Goal: Information Seeking & Learning: Learn about a topic

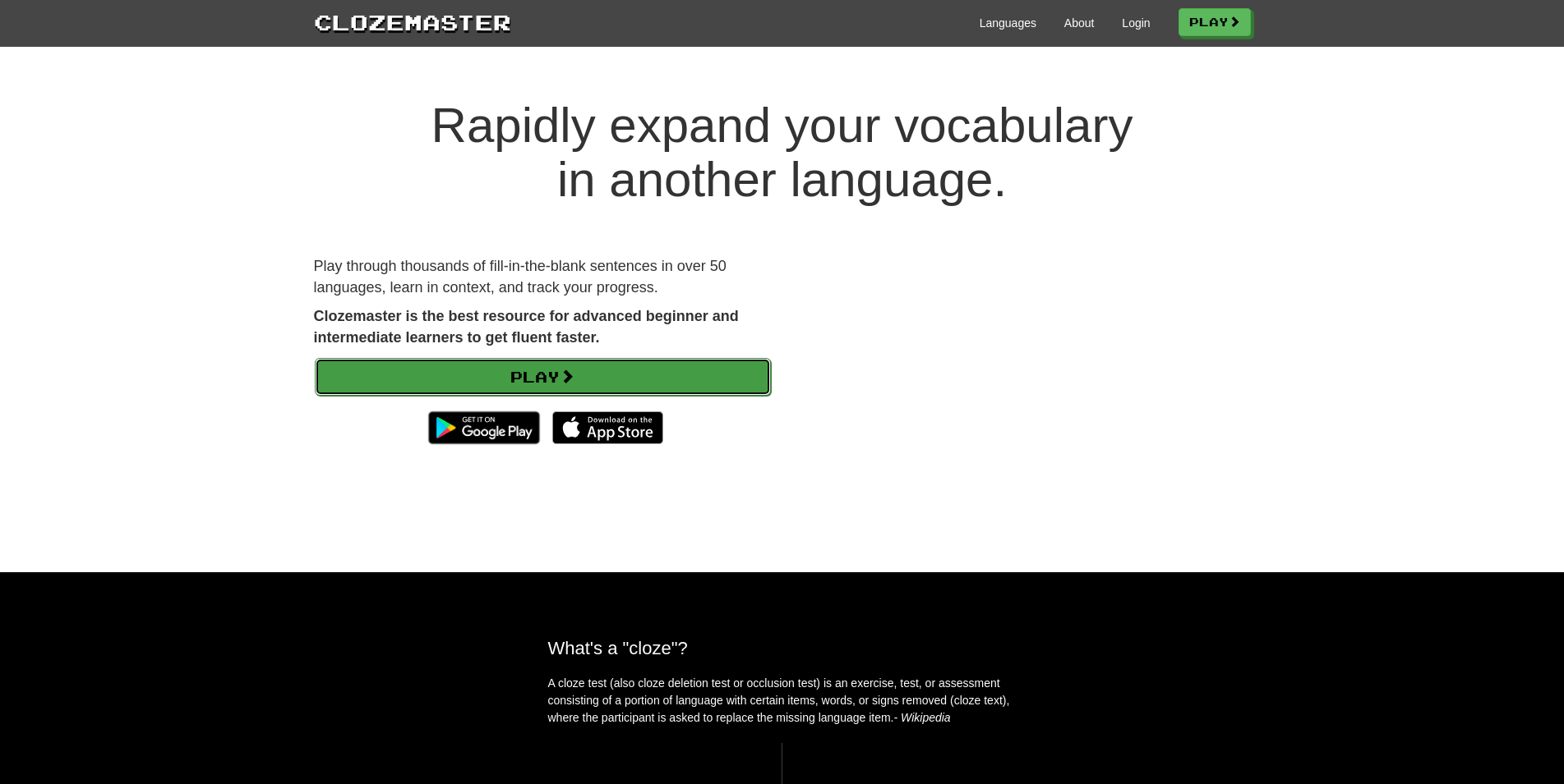
click at [514, 377] on link "Play" at bounding box center [542, 377] width 456 height 38
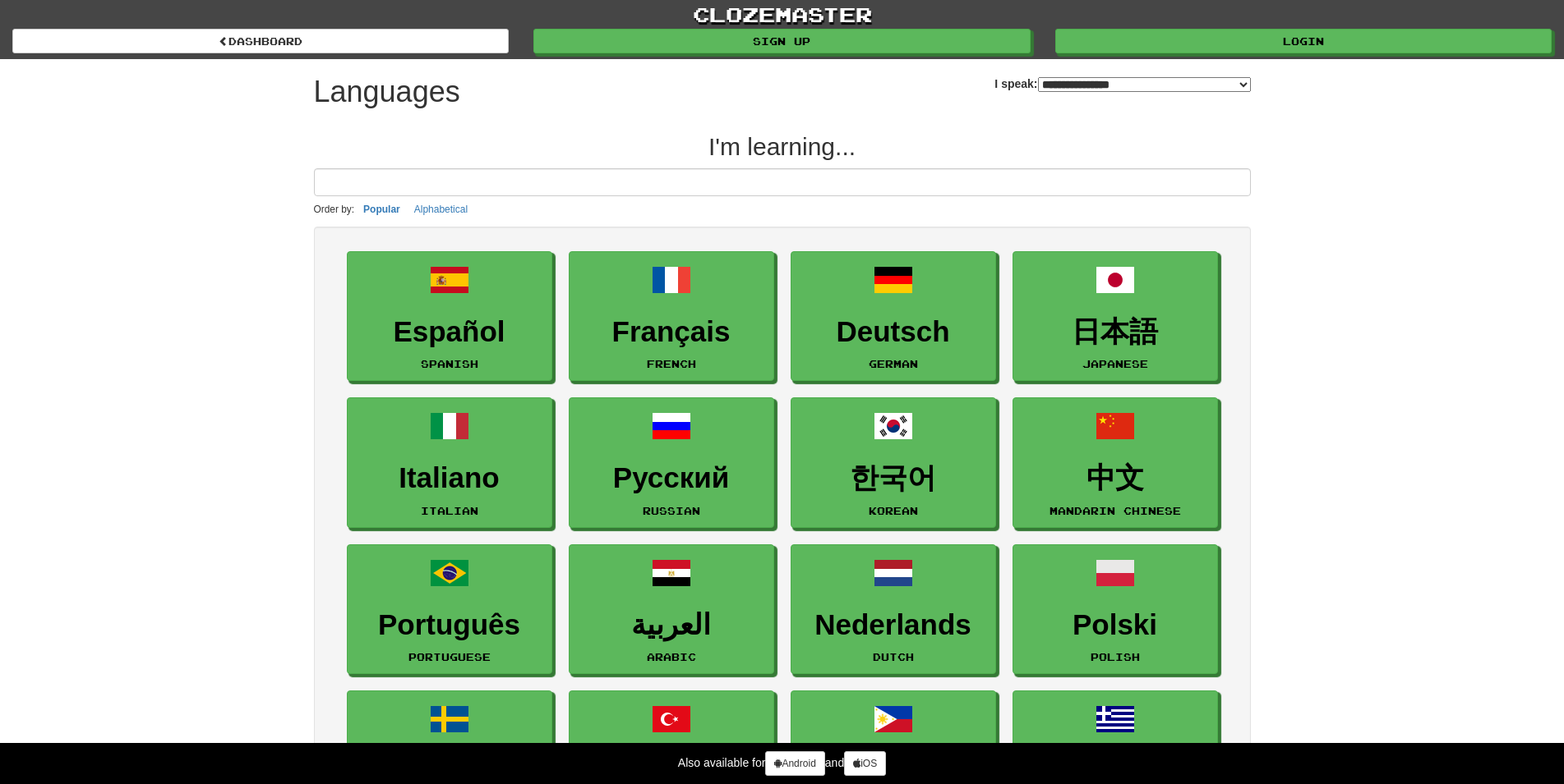
select select "*******"
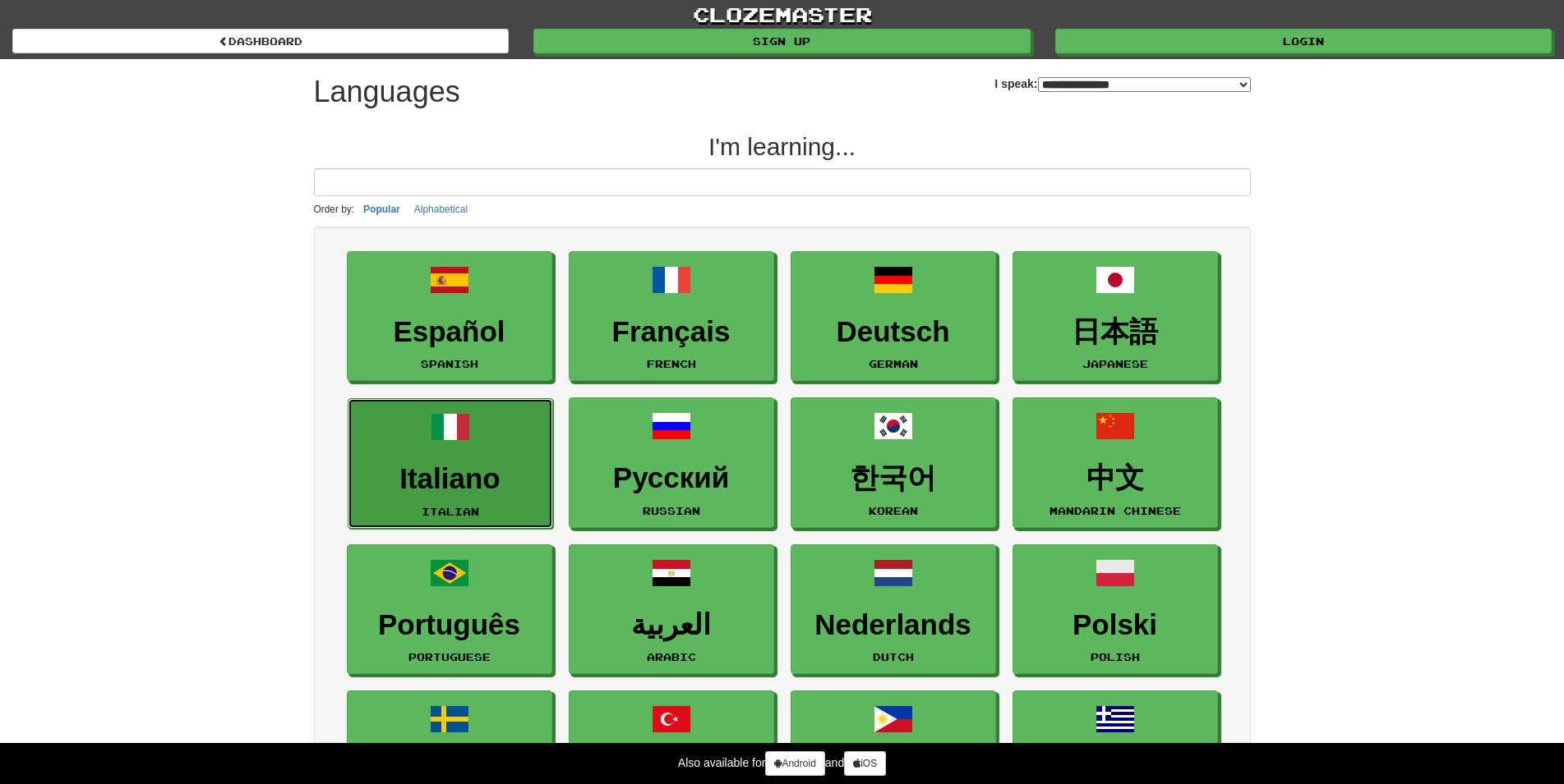
click at [432, 465] on h3 "Italiano" at bounding box center [450, 479] width 187 height 32
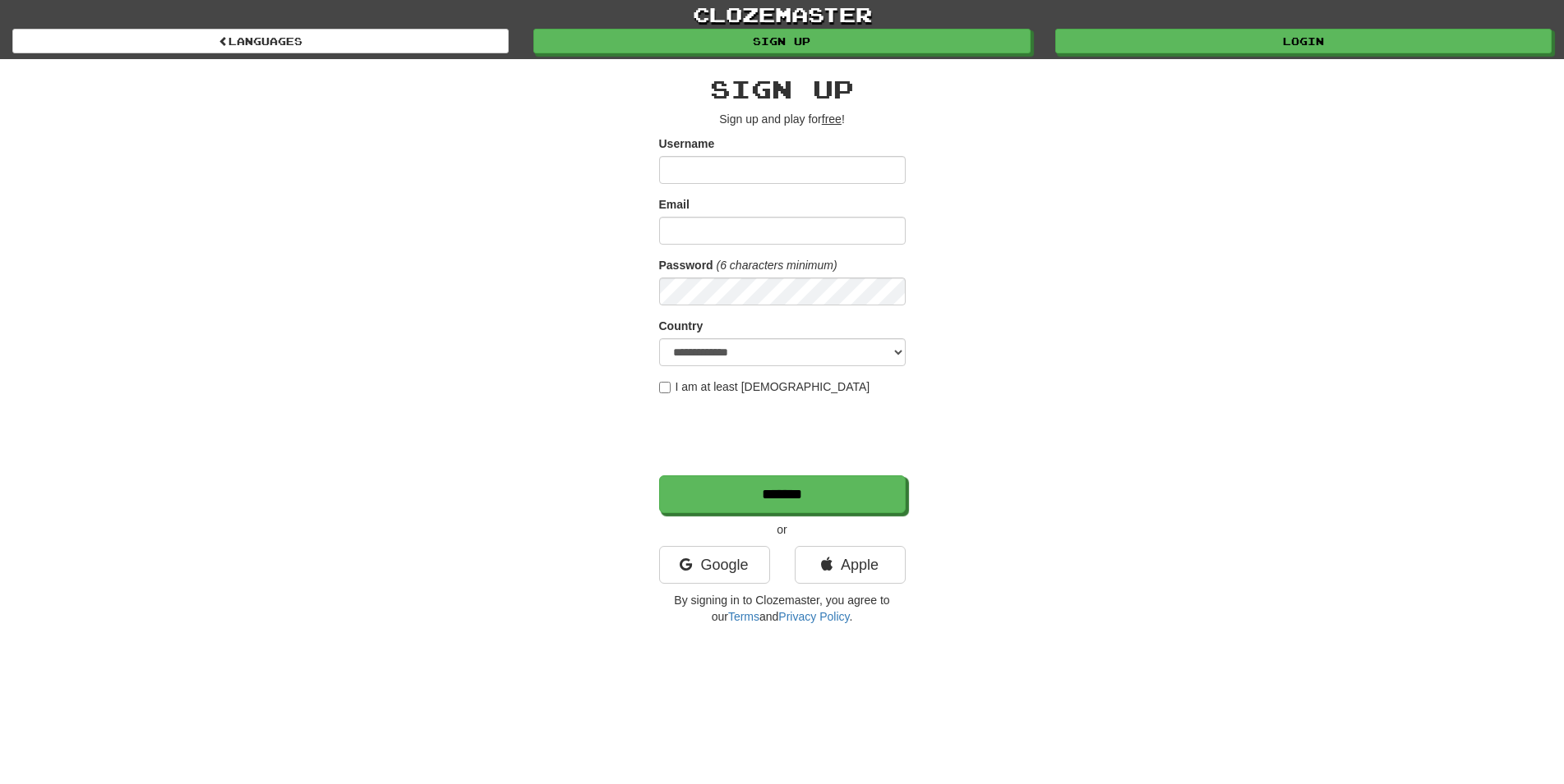
click at [812, 166] on input "Username" at bounding box center [782, 169] width 246 height 28
click at [745, 170] on input "Username" at bounding box center [782, 169] width 246 height 28
type input "*******"
click at [740, 229] on input "Email" at bounding box center [782, 230] width 246 height 28
type input "**********"
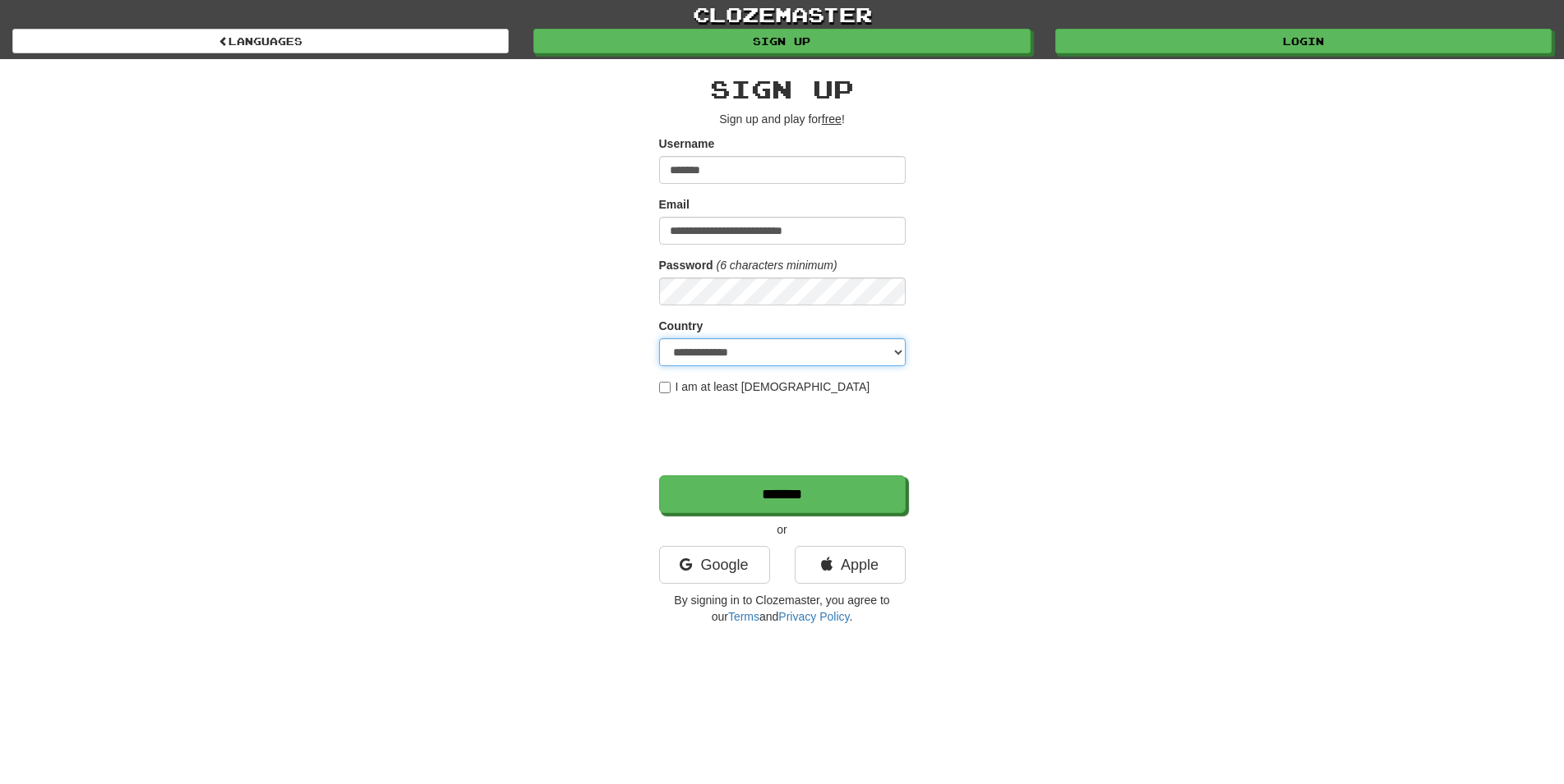
select select "**"
click option "******" at bounding box center [0, 0] width 0 height 0
click at [1066, 434] on div "**********" at bounding box center [782, 346] width 961 height 574
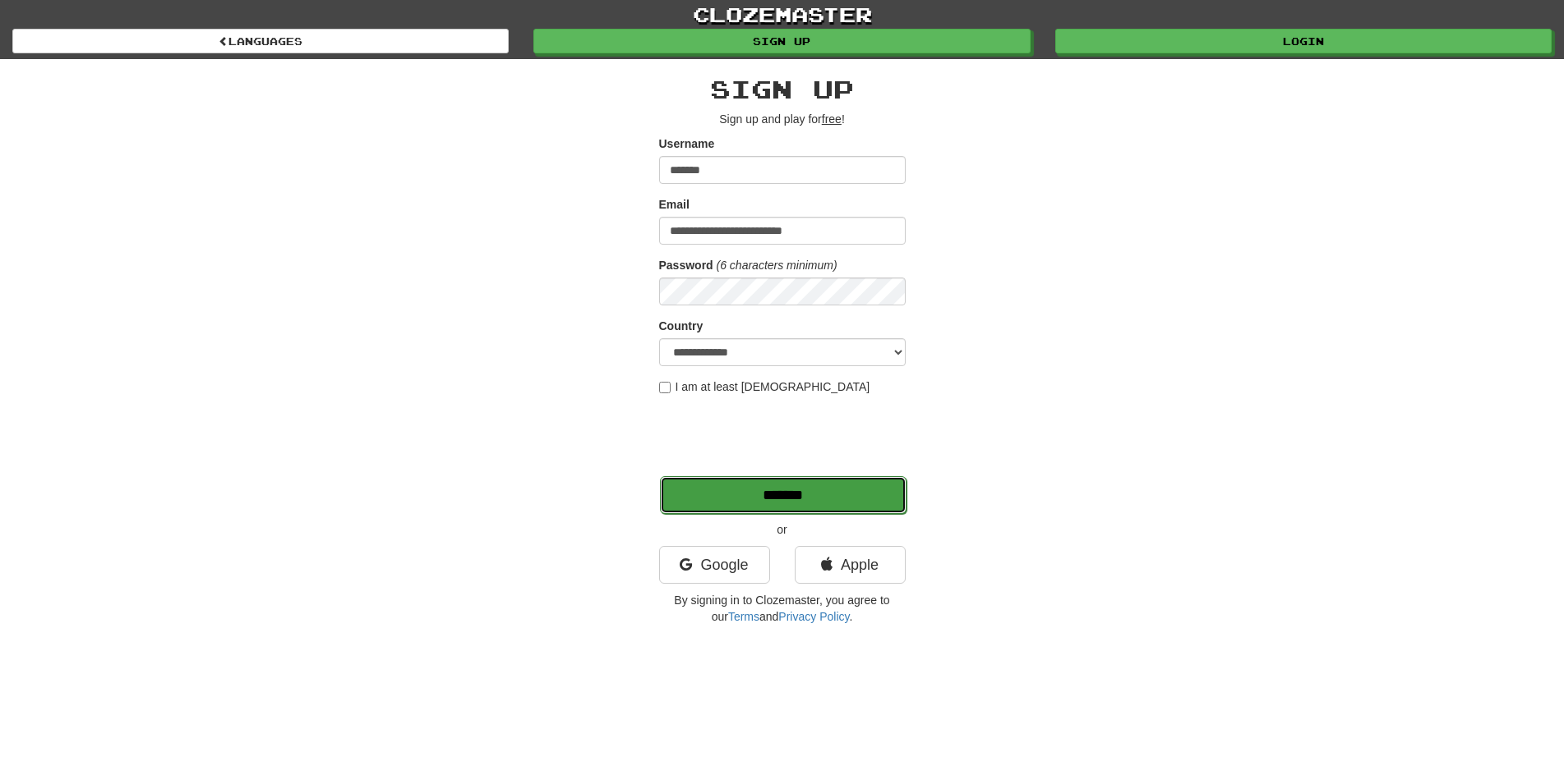
click at [821, 498] on input "*******" at bounding box center [783, 496] width 246 height 38
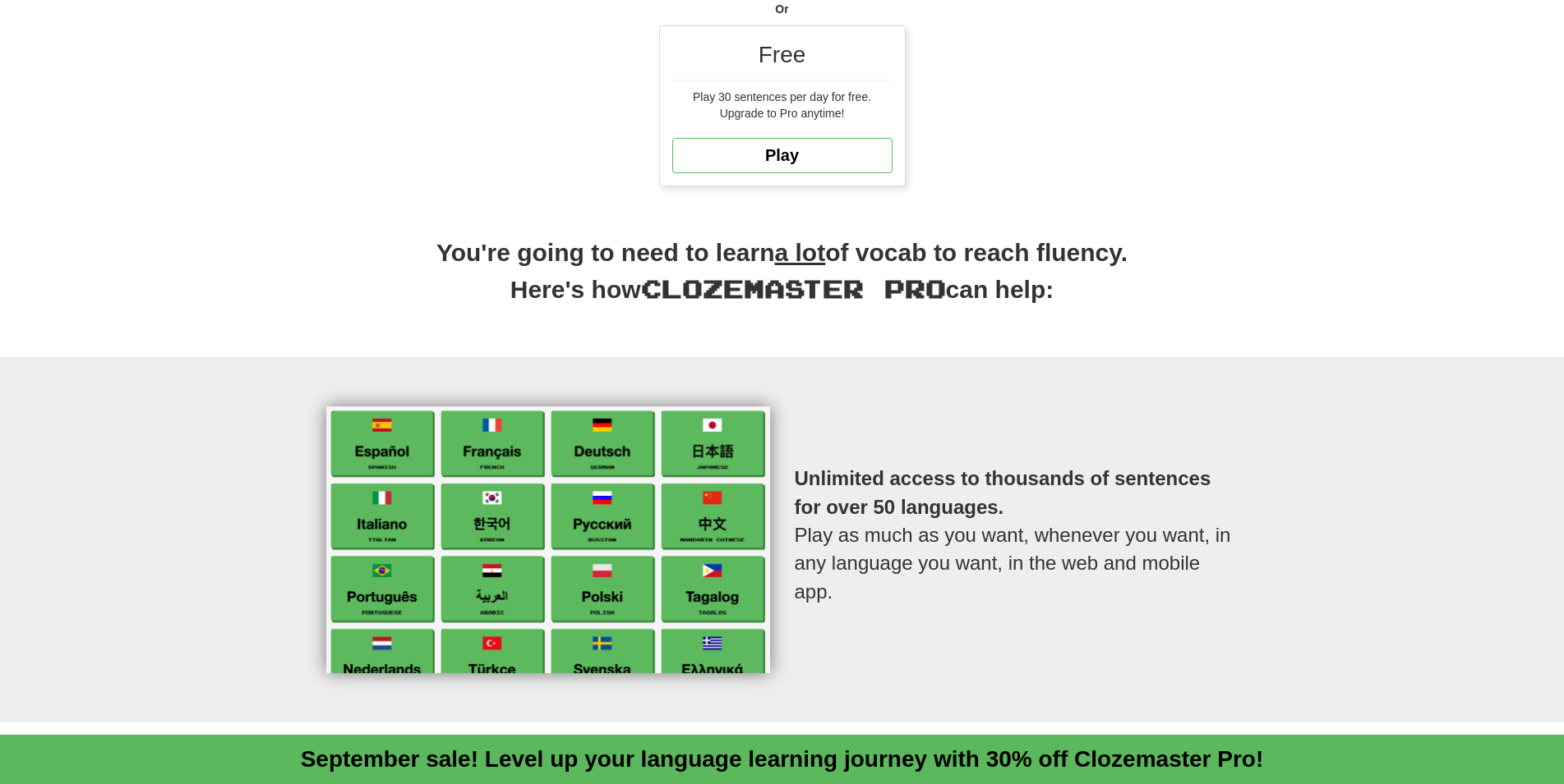
scroll to position [167, 0]
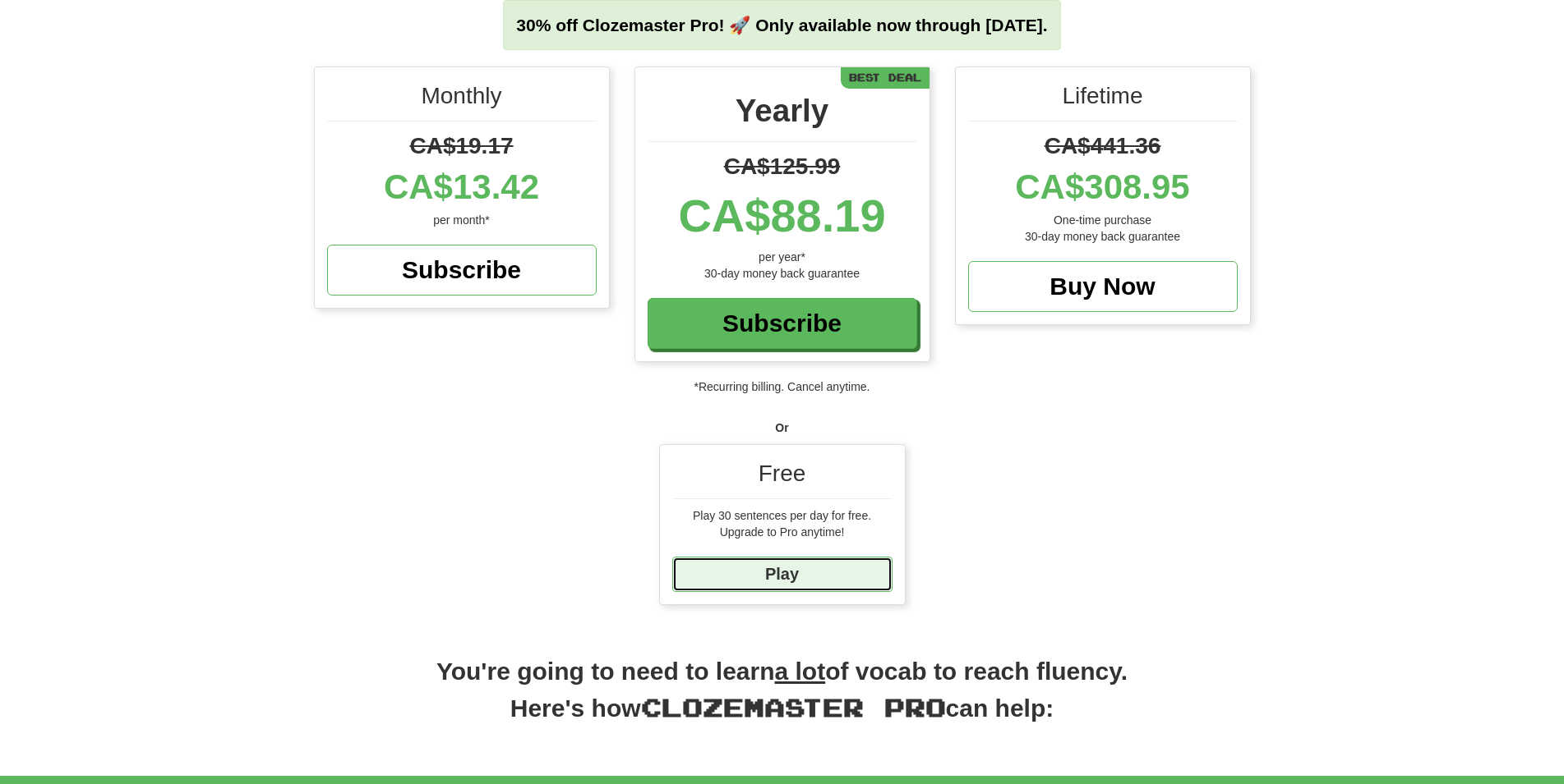
click at [810, 580] on link "Play" at bounding box center [782, 574] width 221 height 35
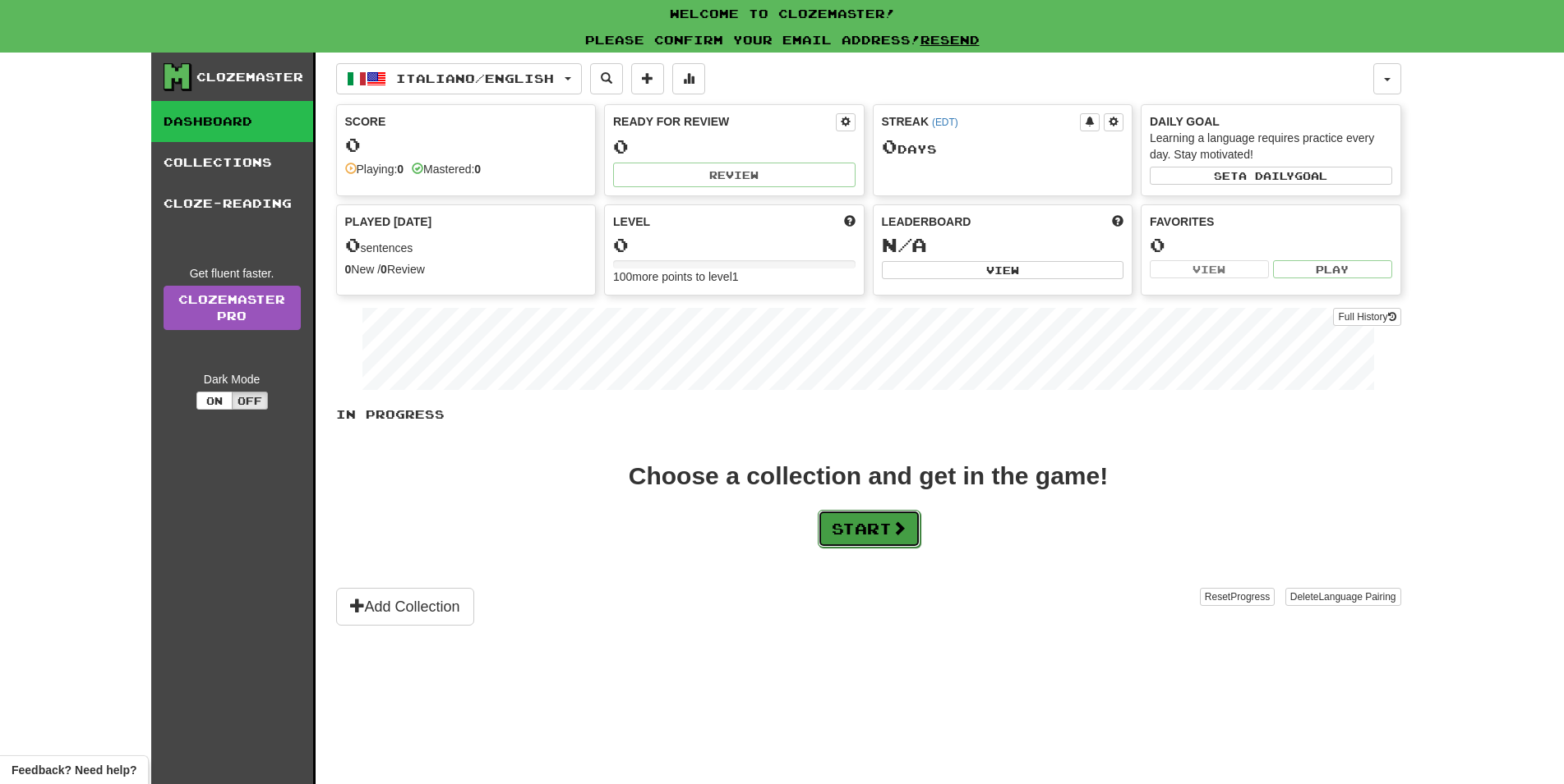
click at [902, 538] on button "Start" at bounding box center [869, 529] width 103 height 38
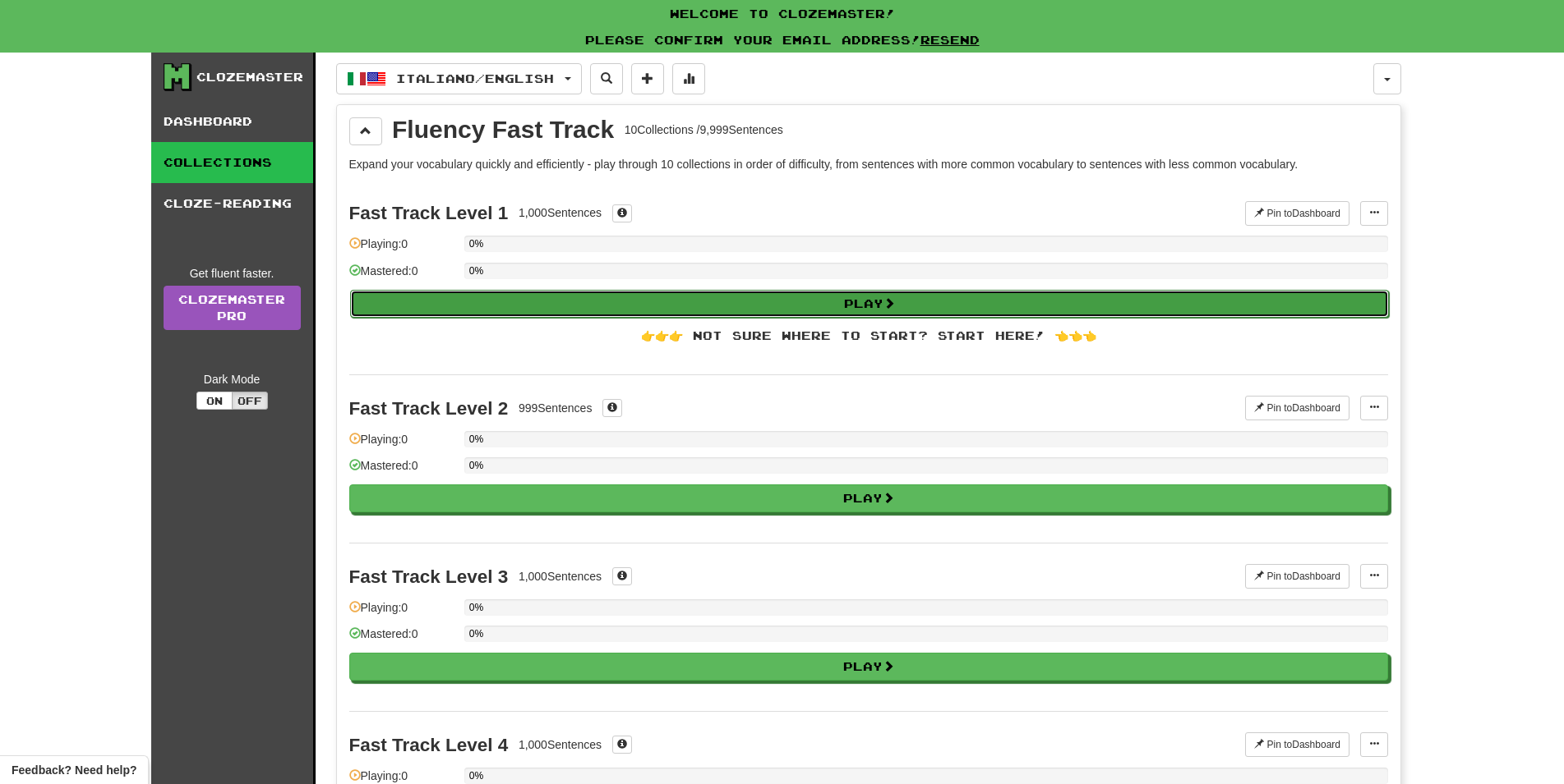
click at [820, 307] on button "Play" at bounding box center [868, 304] width 1039 height 28
select select "**"
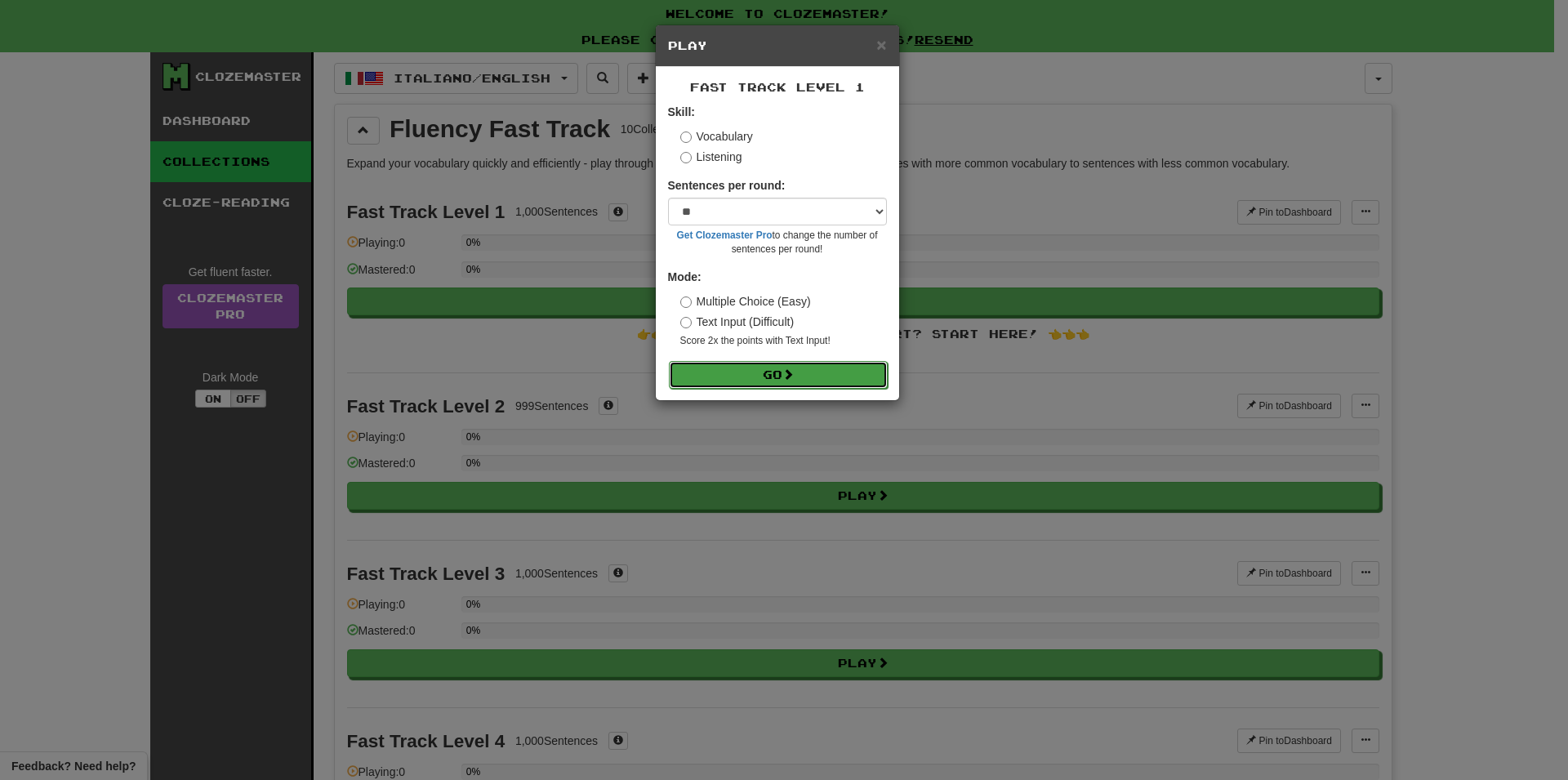
click at [778, 376] on button "Go" at bounding box center [778, 374] width 219 height 28
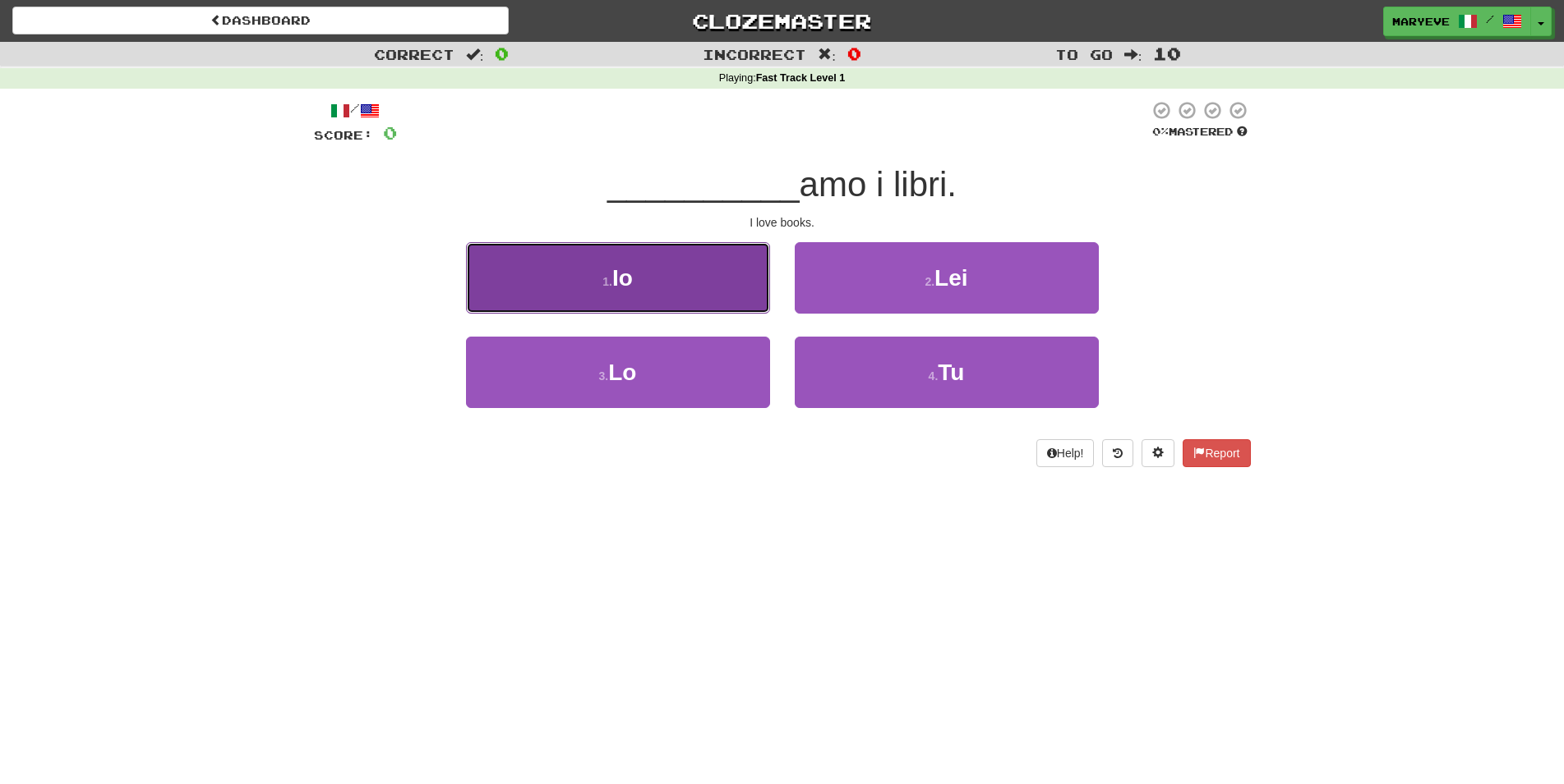
click at [710, 297] on button "1 . Io" at bounding box center [618, 278] width 304 height 72
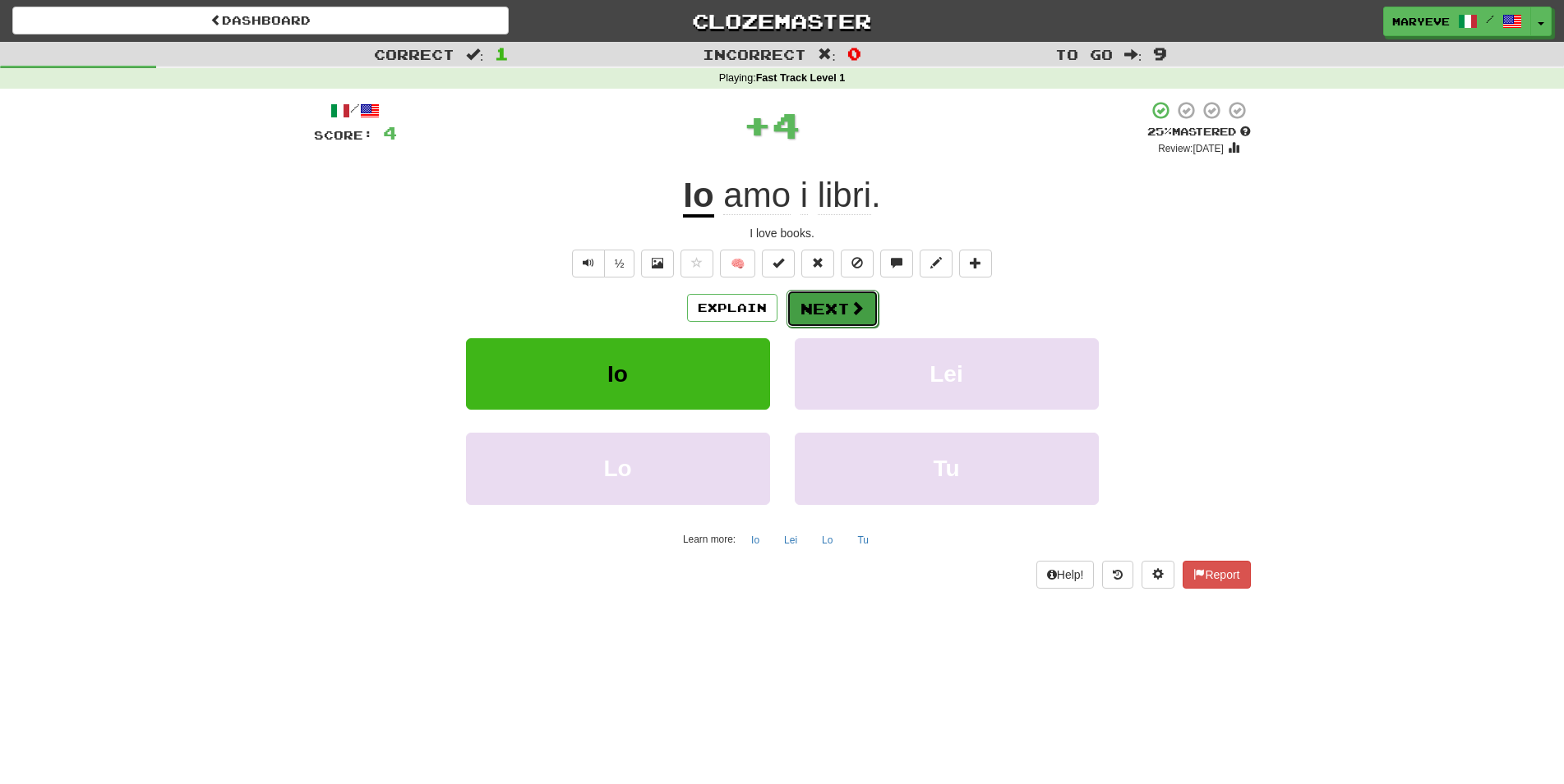
click at [820, 310] on button "Next" at bounding box center [832, 309] width 92 height 38
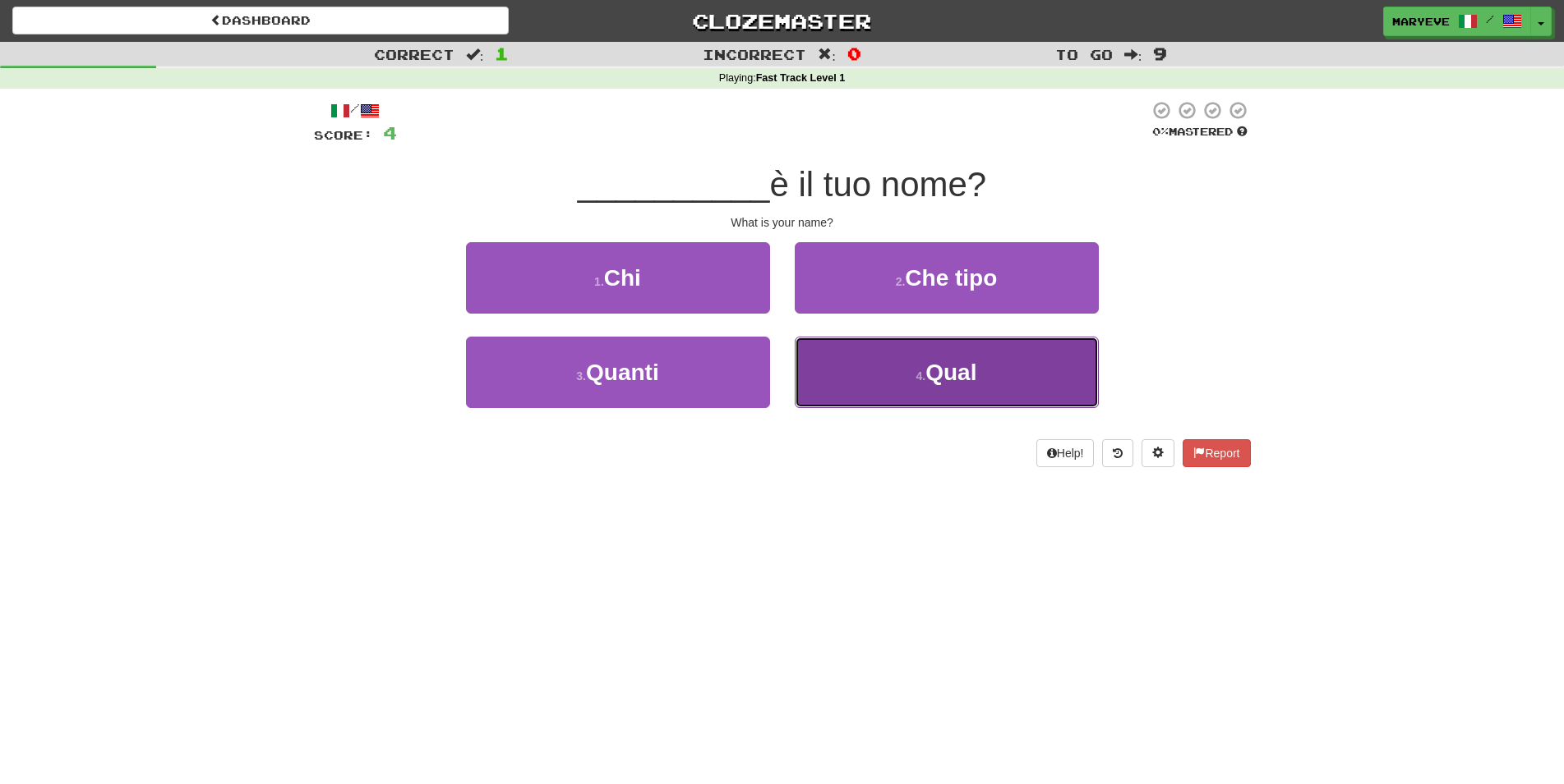
click at [916, 383] on small "4 ." at bounding box center [921, 376] width 10 height 13
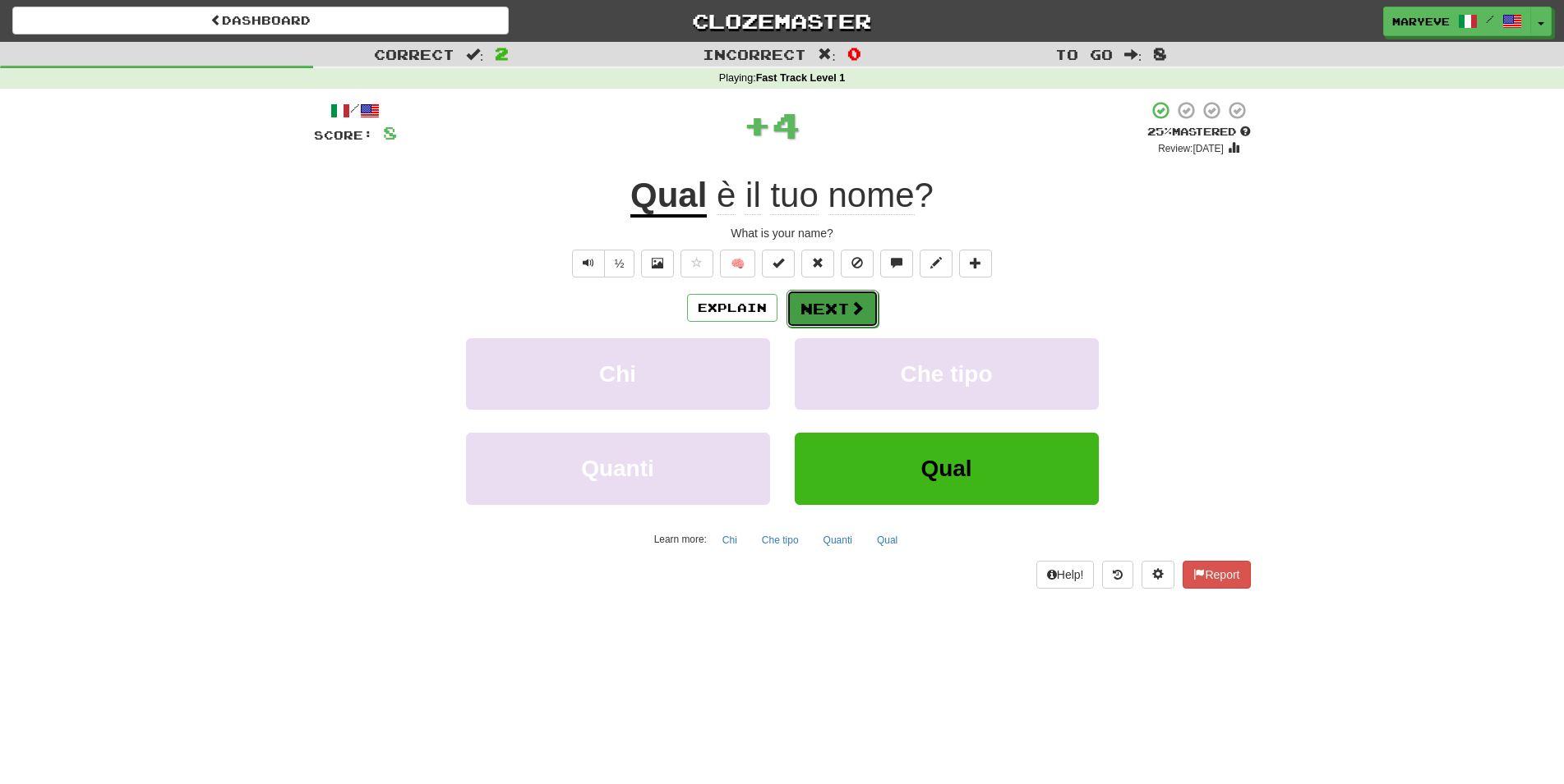
click at [844, 313] on button "Next" at bounding box center [832, 309] width 92 height 38
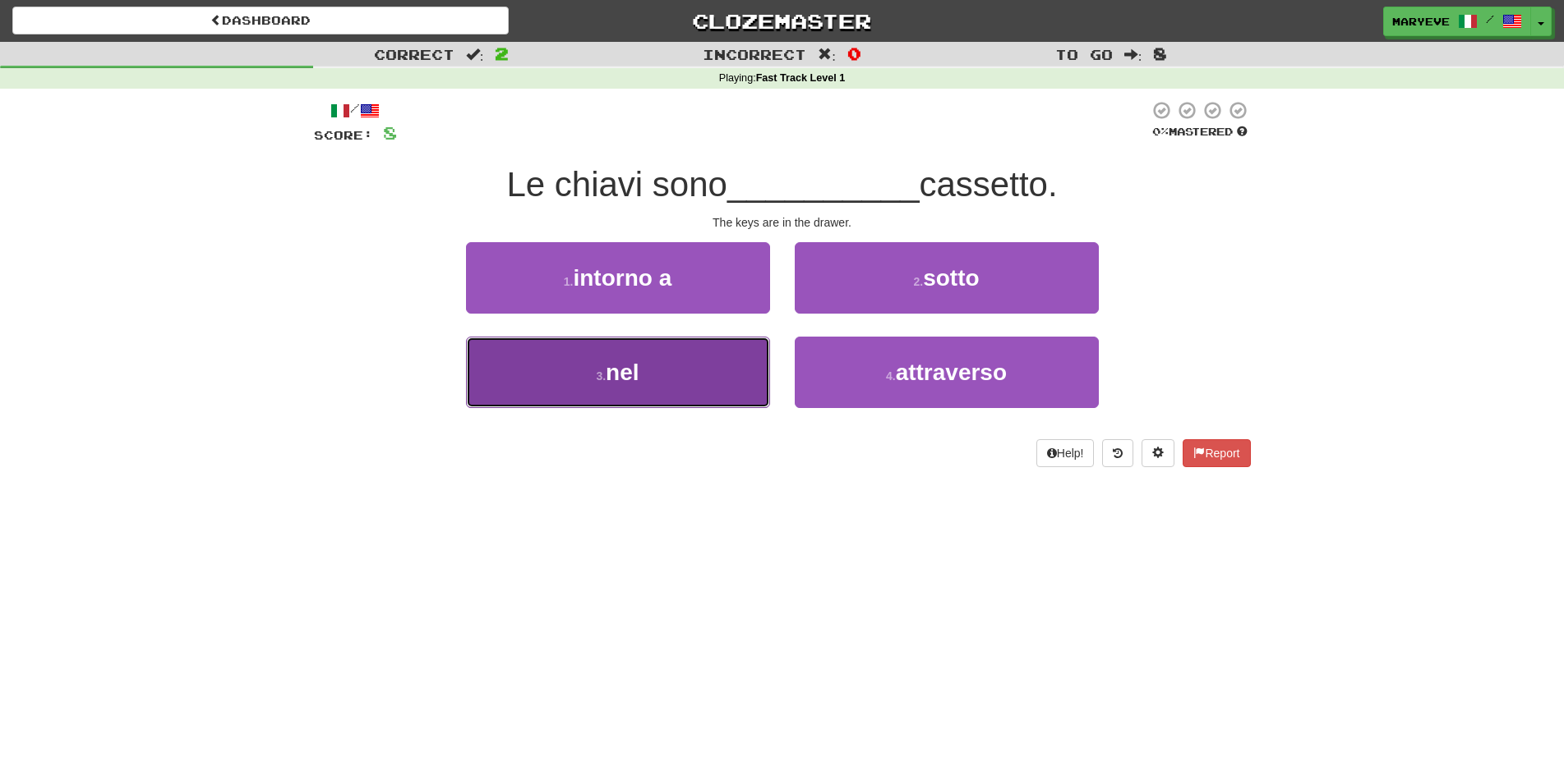
click at [719, 367] on button "3 . nel" at bounding box center [618, 372] width 304 height 72
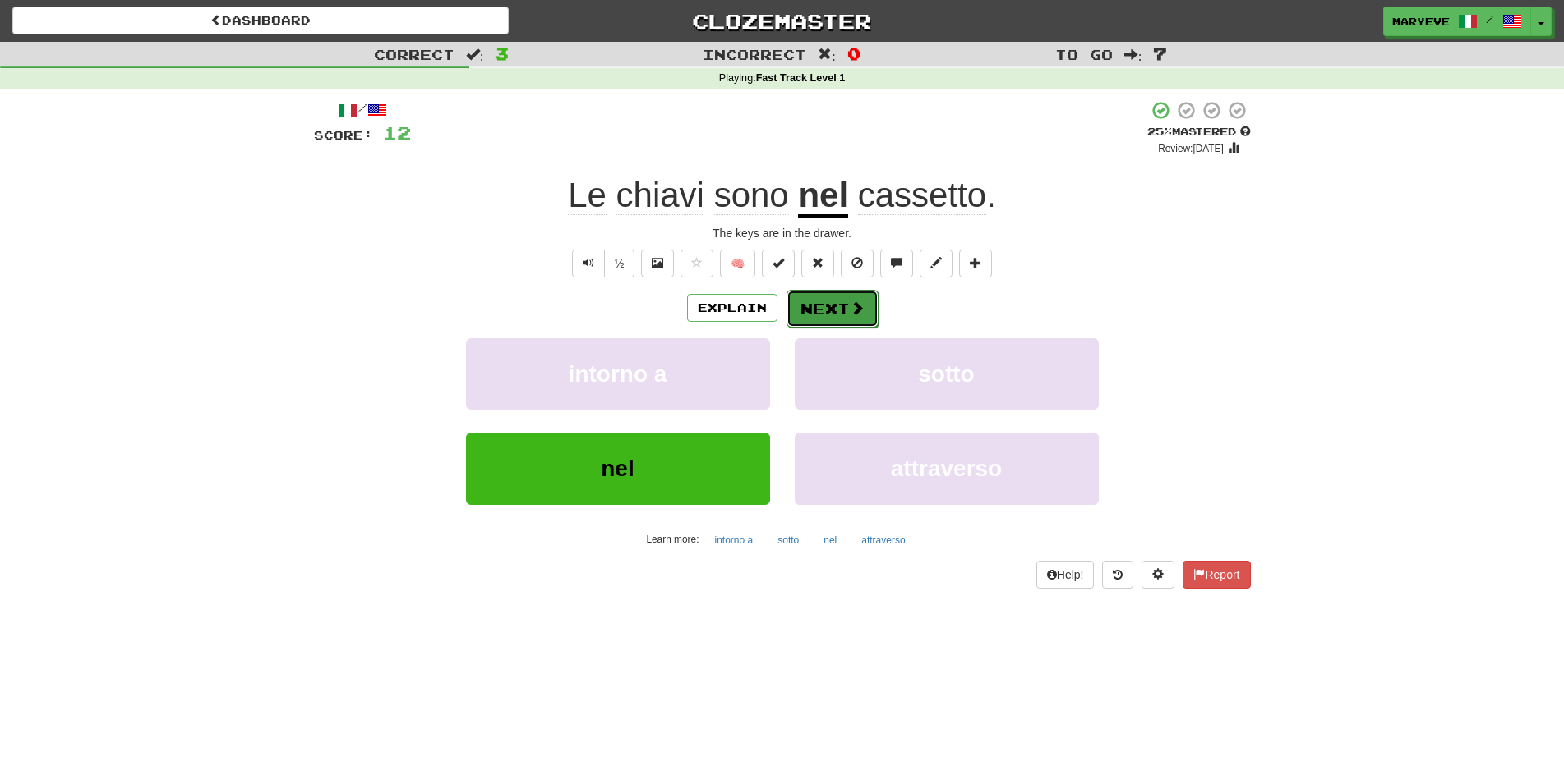
click at [846, 308] on button "Next" at bounding box center [832, 309] width 92 height 38
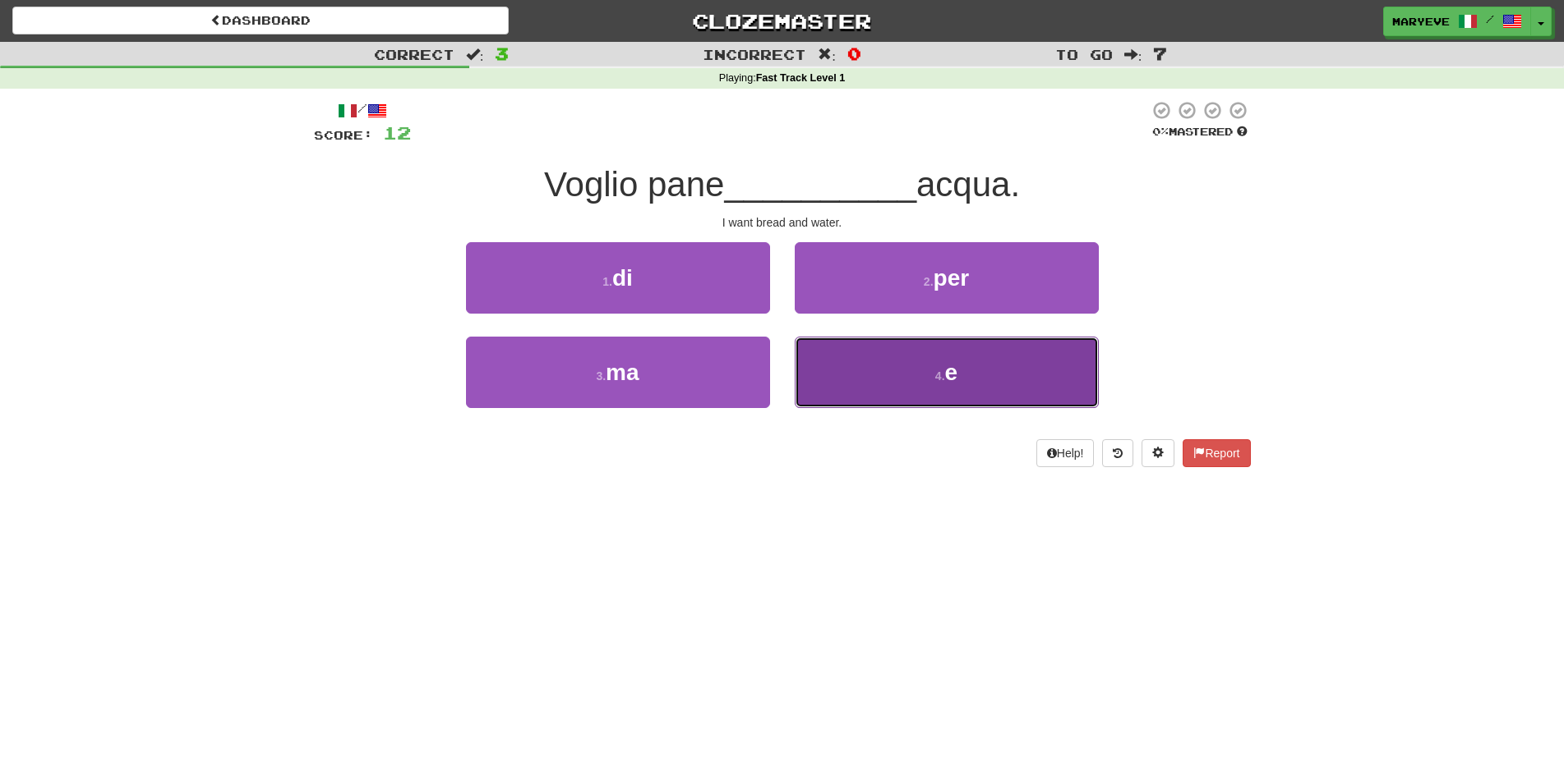
click at [950, 385] on span "e" at bounding box center [952, 372] width 13 height 26
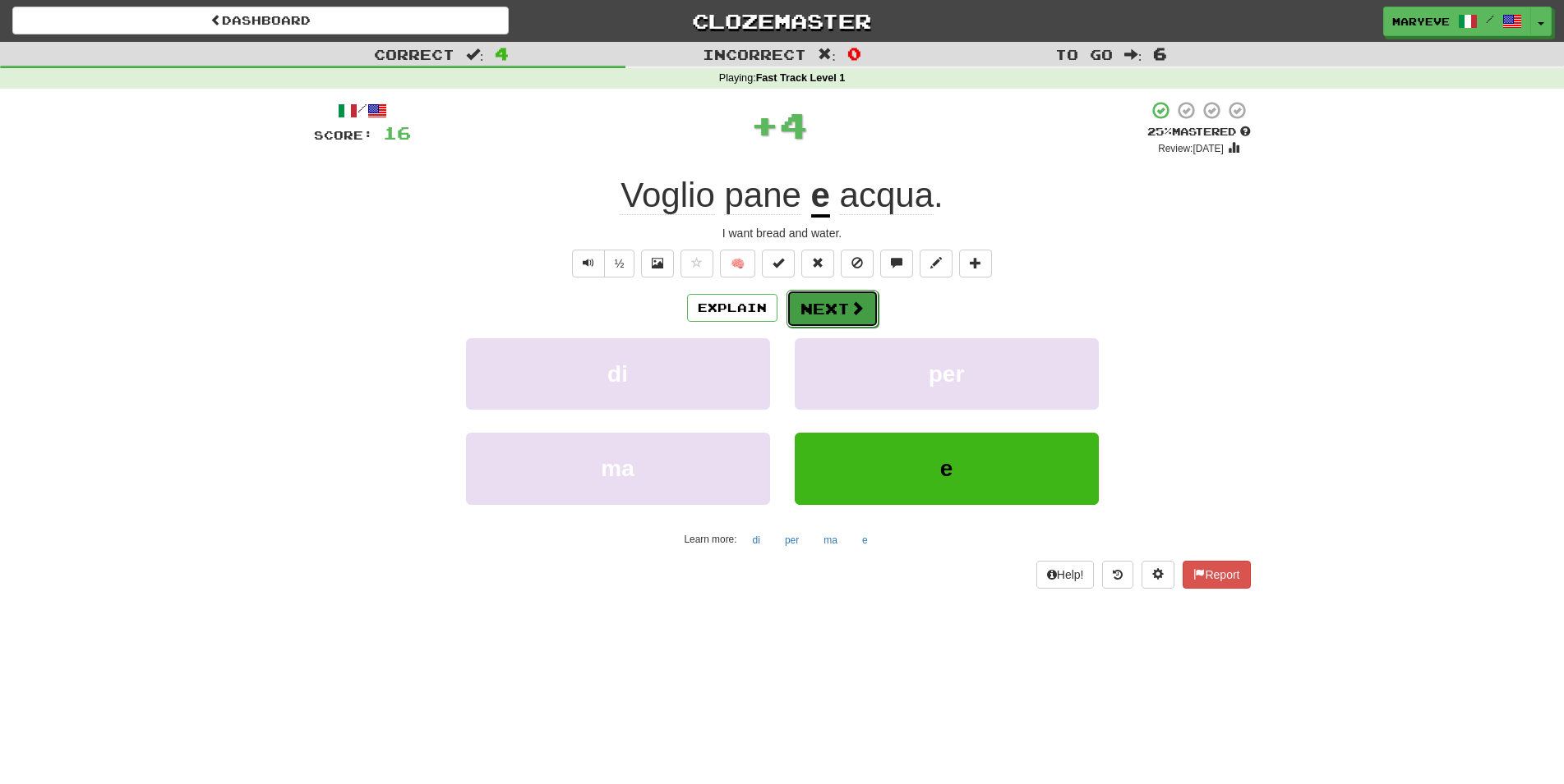
click at [836, 309] on button "Next" at bounding box center [832, 309] width 92 height 38
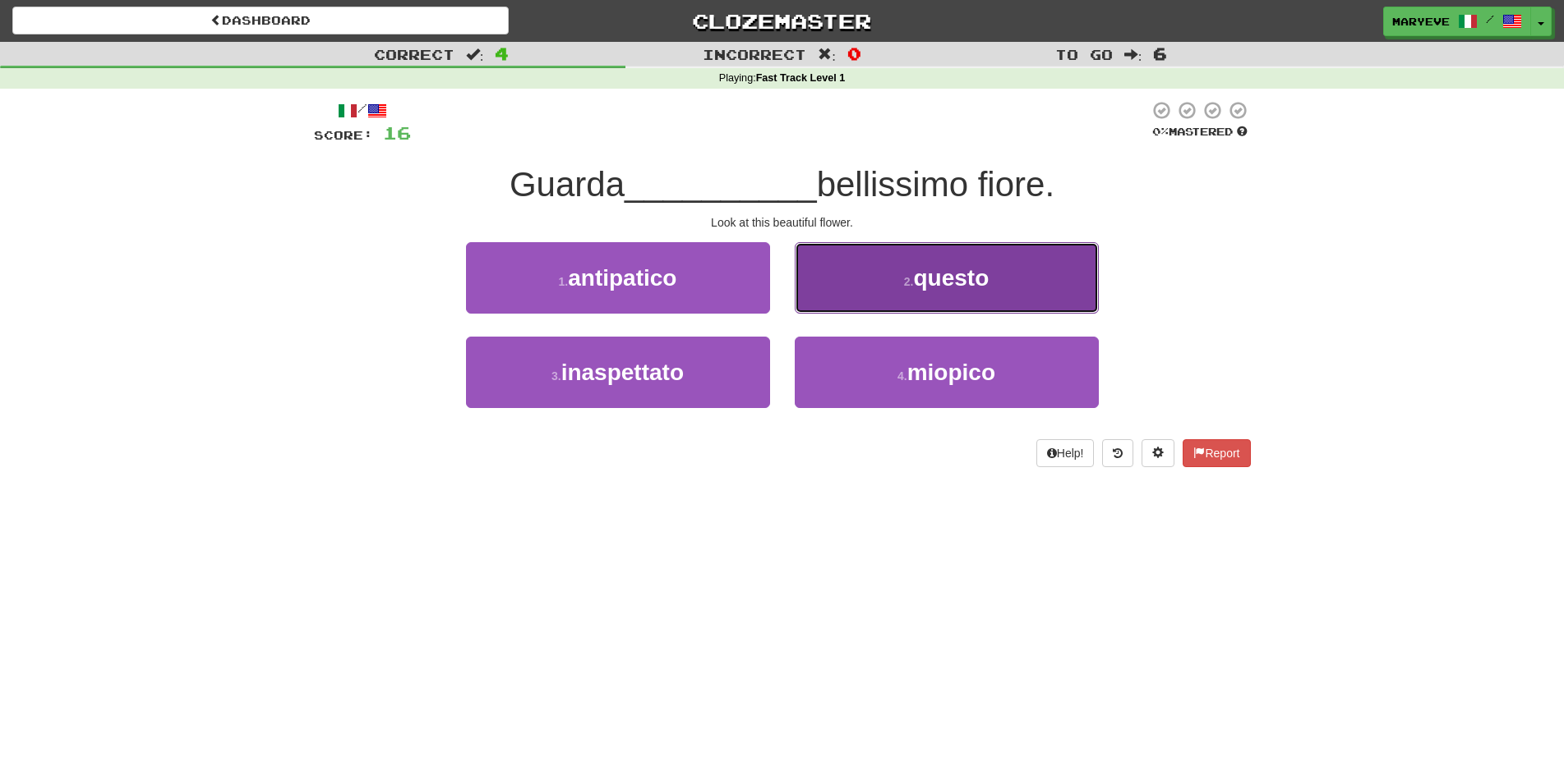
click at [837, 290] on button "2 . questo" at bounding box center [947, 278] width 304 height 72
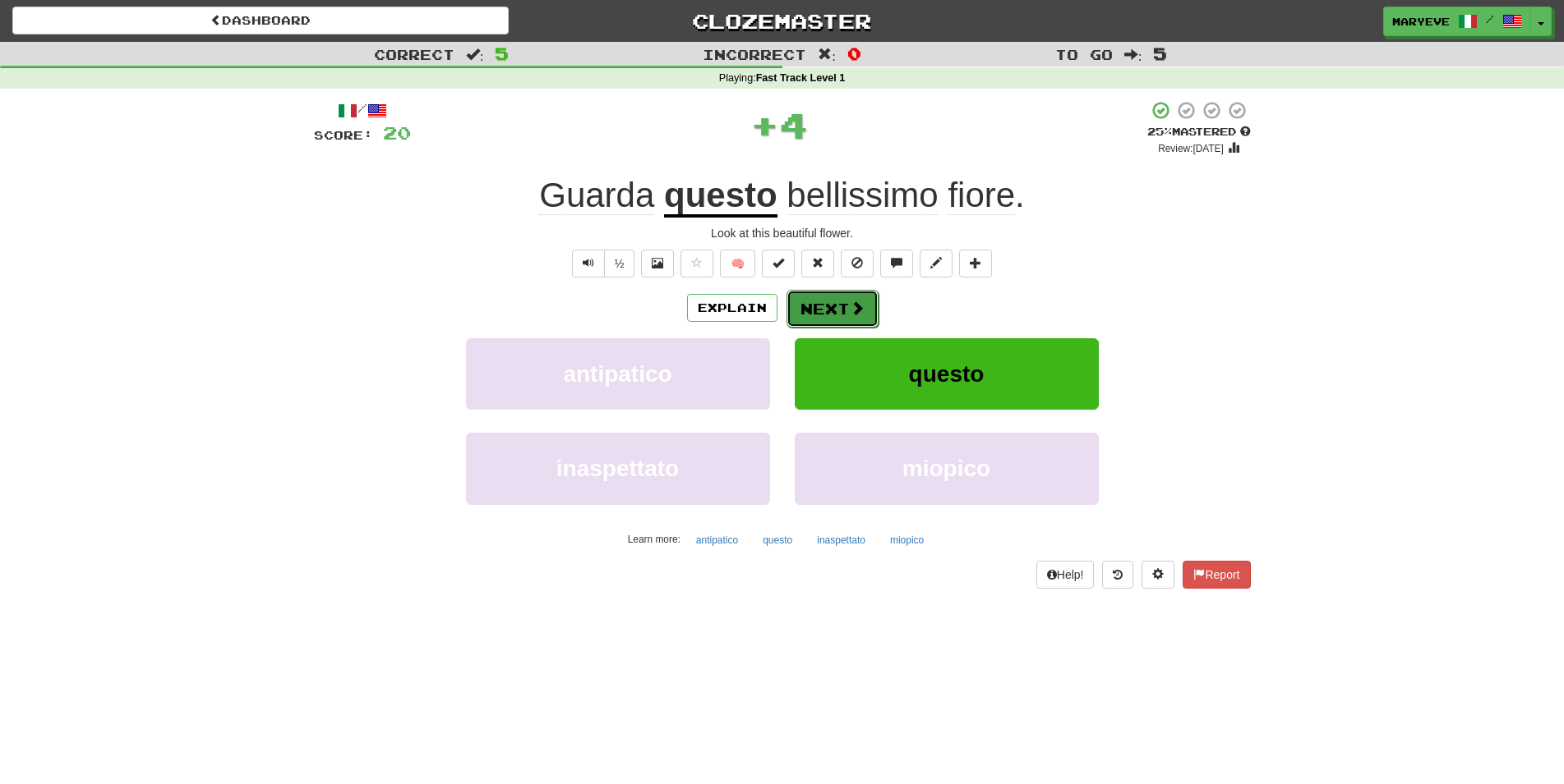
click at [831, 307] on button "Next" at bounding box center [832, 309] width 92 height 38
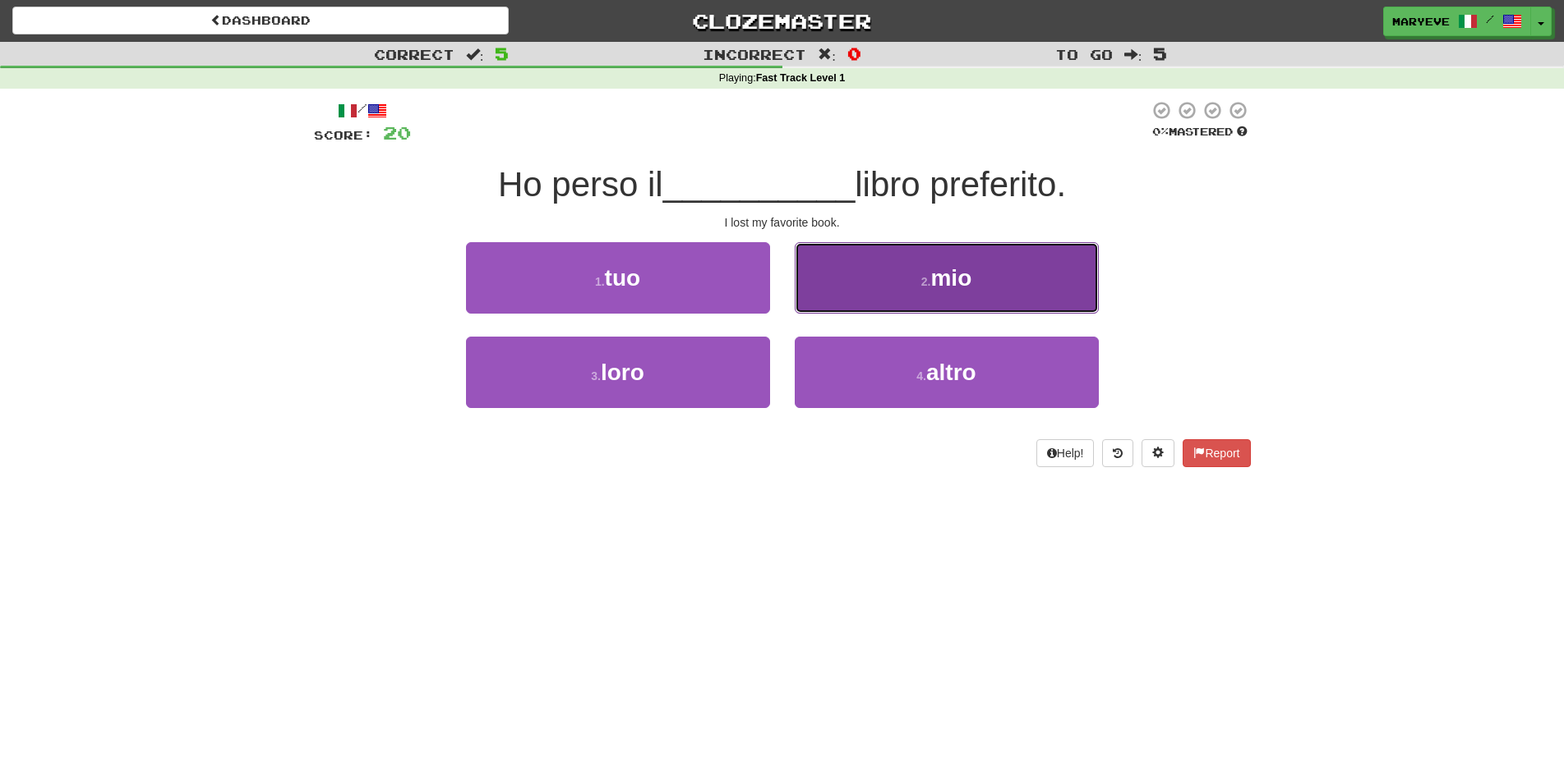
click at [871, 290] on button "2 . mio" at bounding box center [947, 278] width 304 height 72
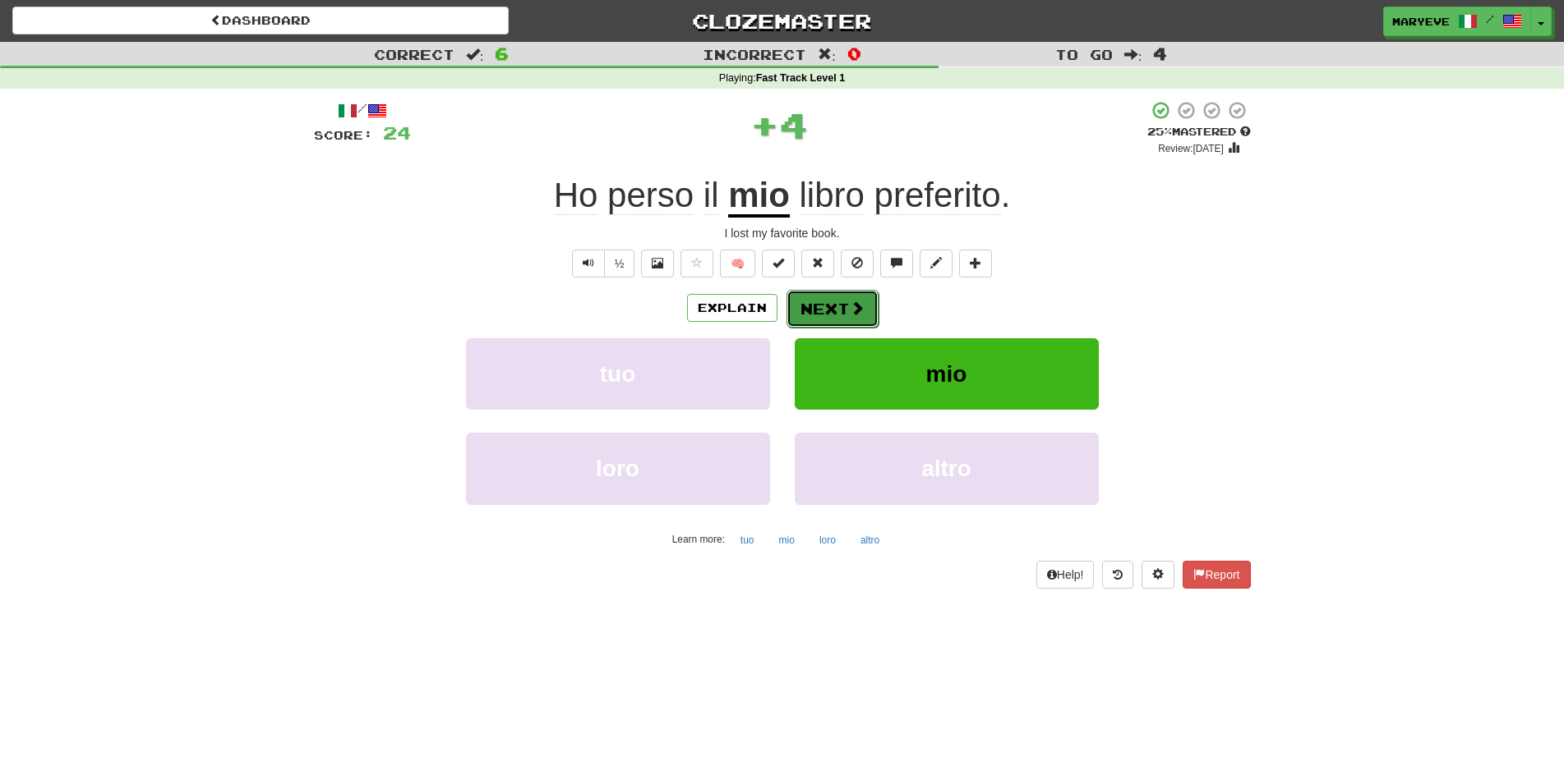
click at [845, 311] on button "Next" at bounding box center [832, 309] width 92 height 38
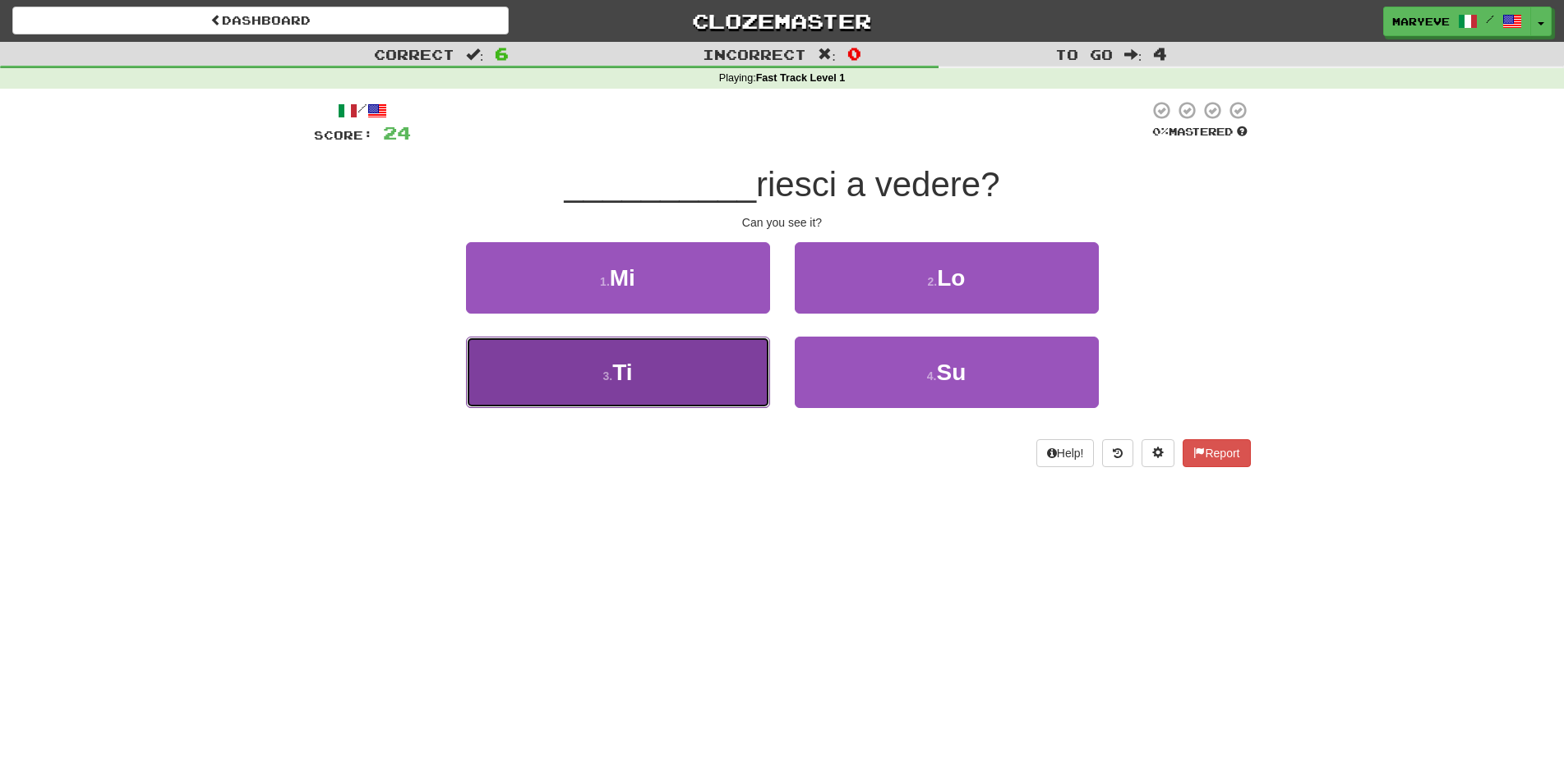
click at [616, 376] on span "Ti" at bounding box center [622, 372] width 20 height 26
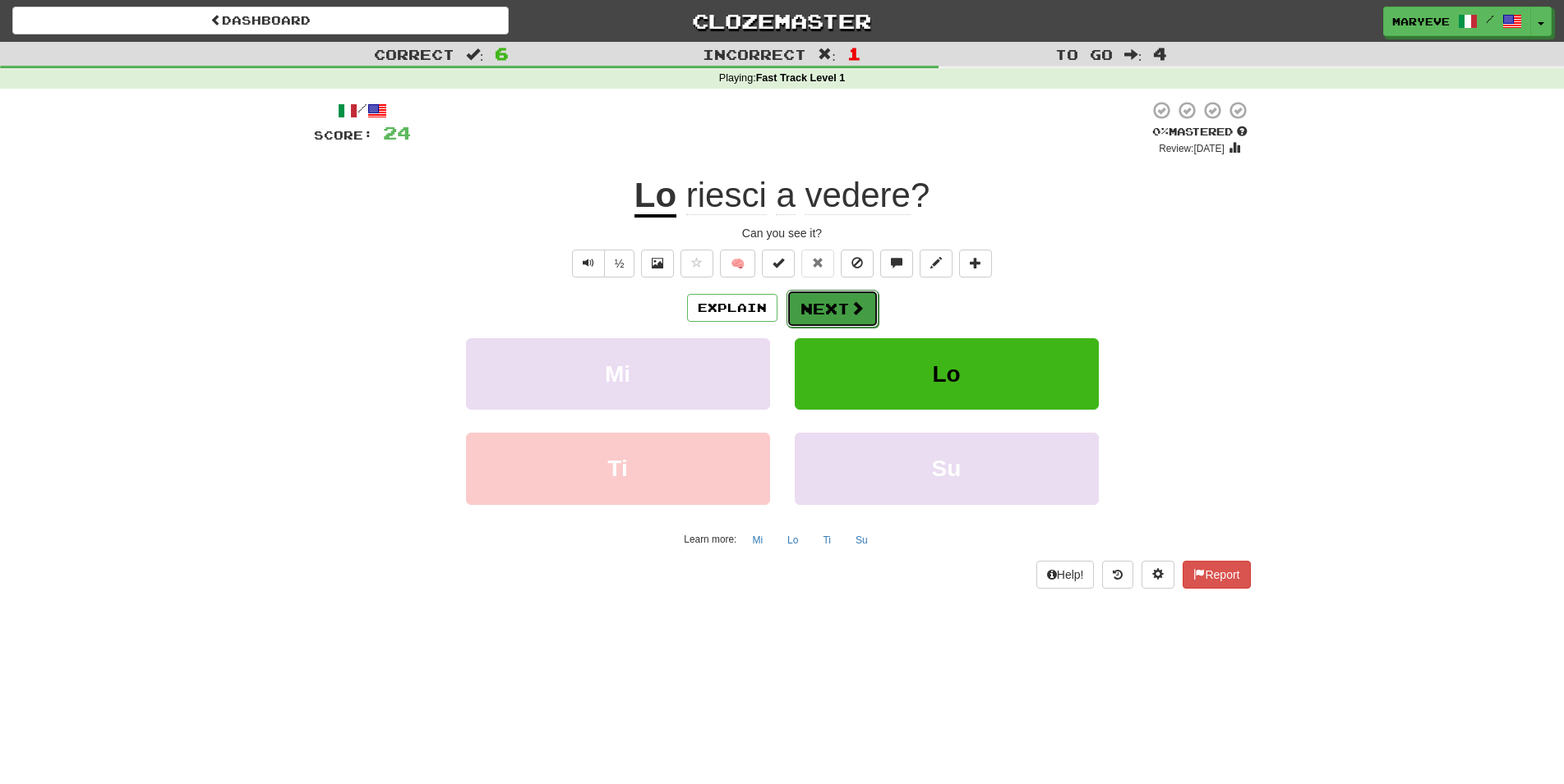
click at [831, 311] on button "Next" at bounding box center [832, 309] width 92 height 38
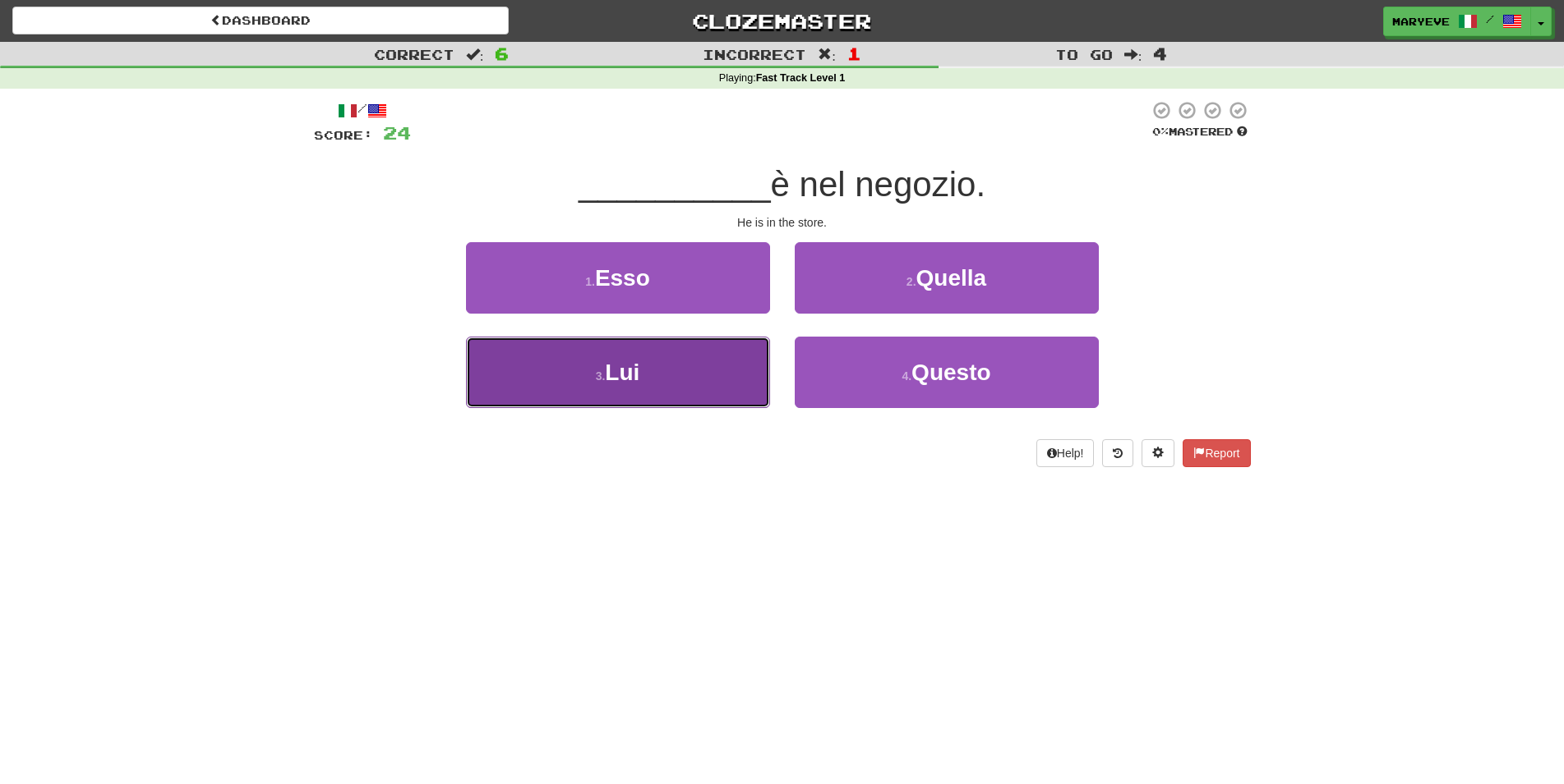
click at [679, 356] on button "3 . Lui" at bounding box center [618, 372] width 304 height 72
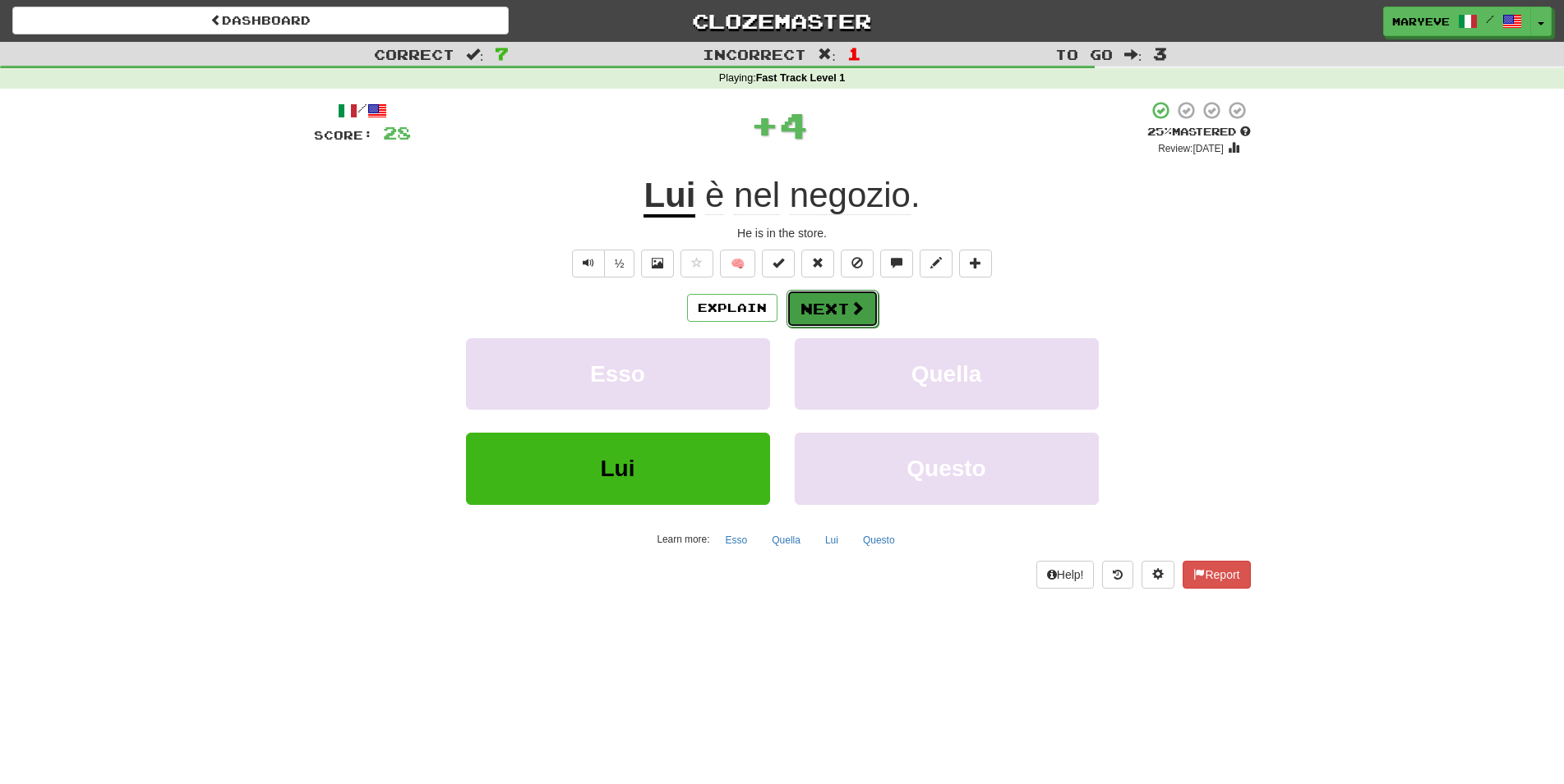
click at [813, 300] on button "Next" at bounding box center [832, 309] width 92 height 38
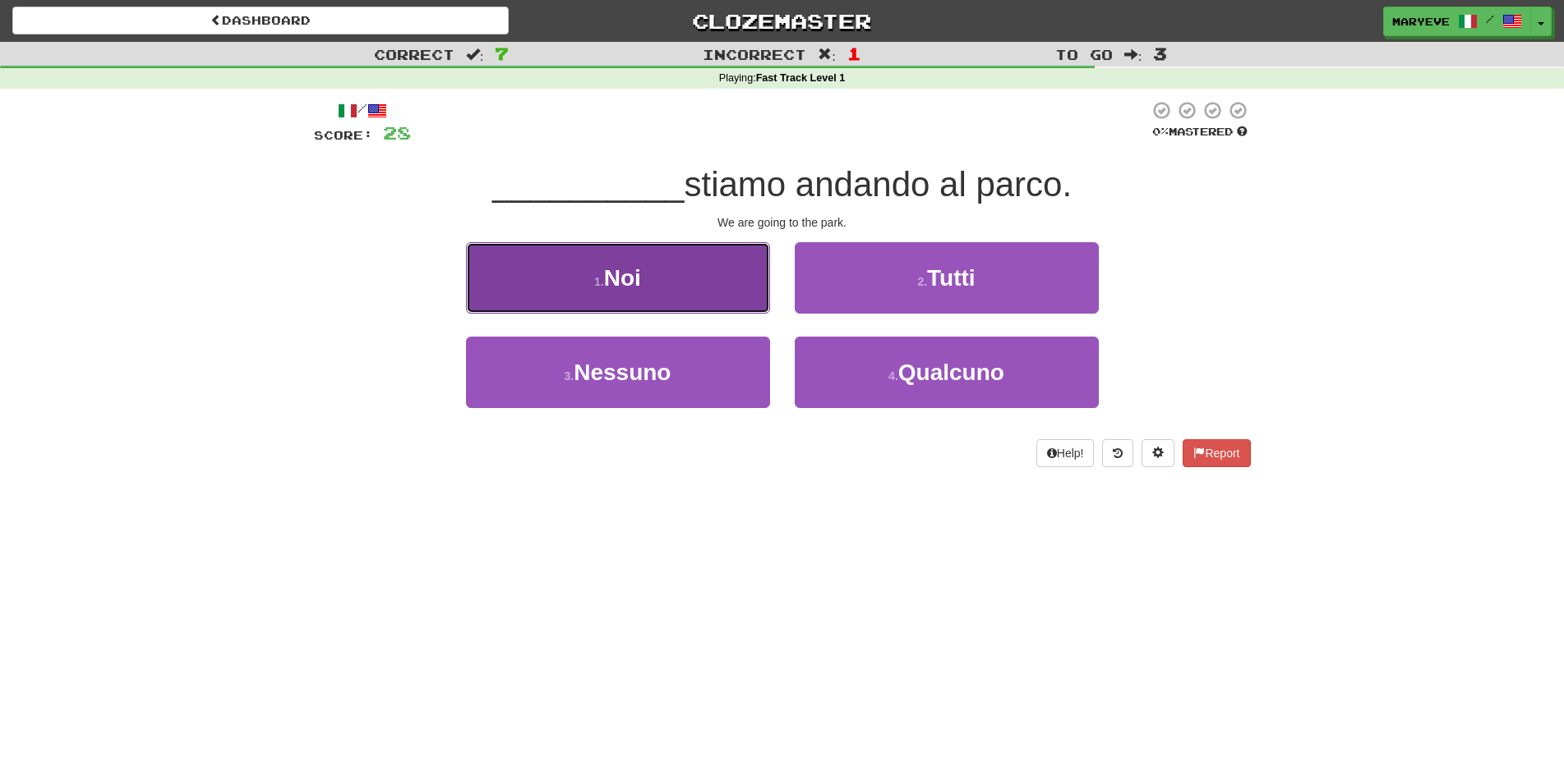
click at [755, 285] on button "1 . Noi" at bounding box center [618, 278] width 304 height 72
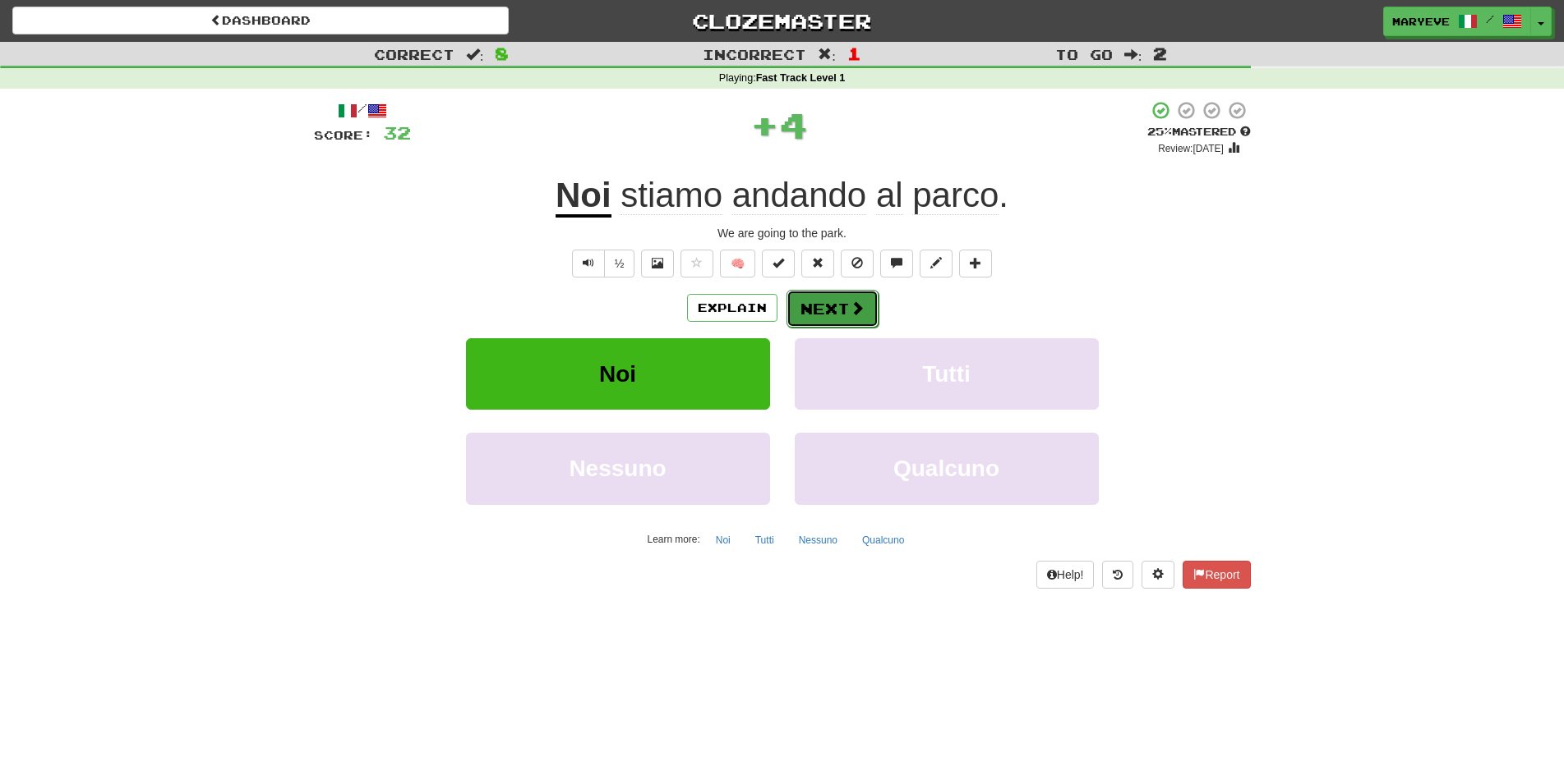
click at [816, 318] on button "Next" at bounding box center [832, 309] width 92 height 38
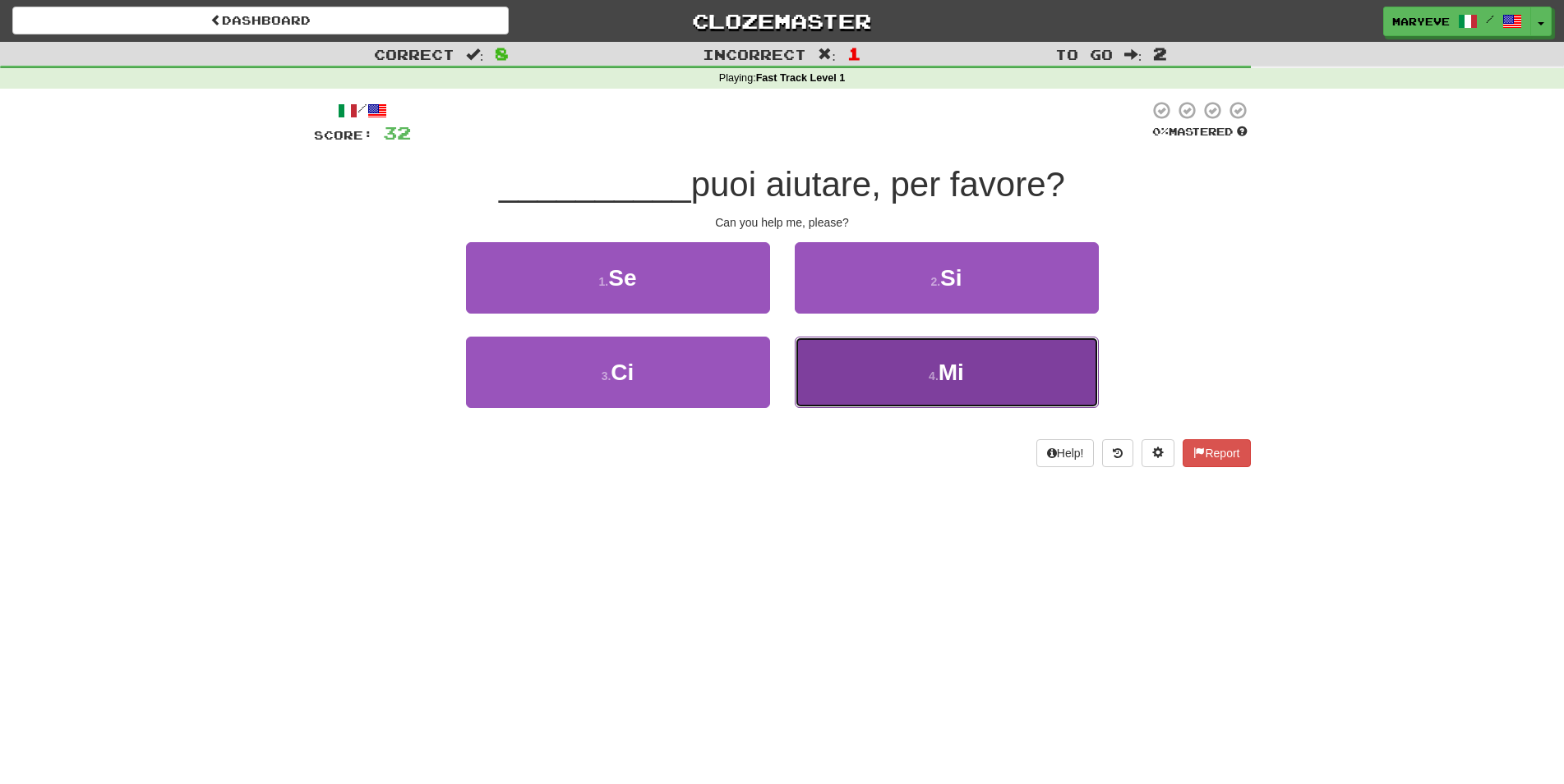
click at [866, 366] on button "4 . Mi" at bounding box center [947, 372] width 304 height 72
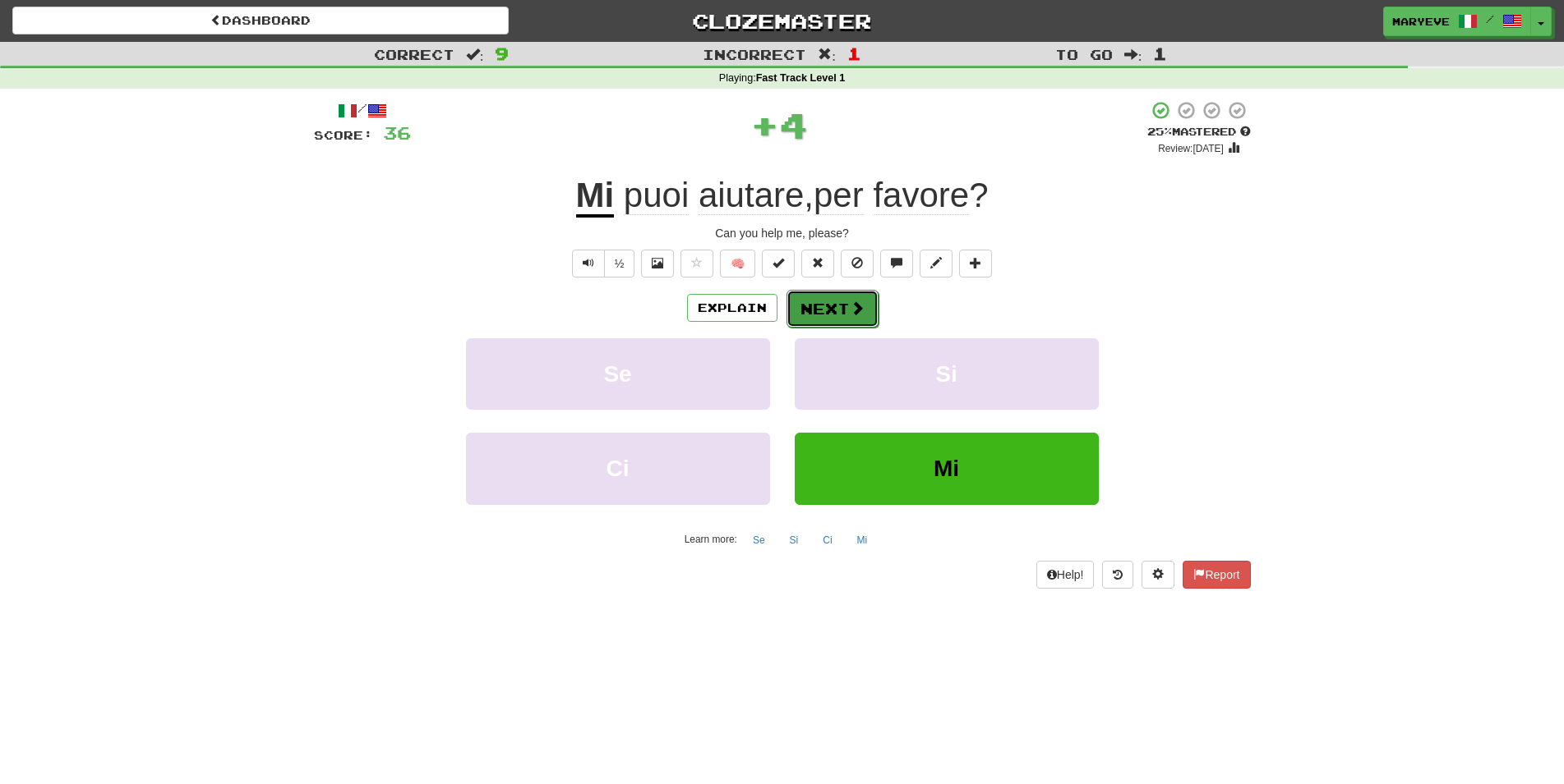
click at [825, 299] on button "Next" at bounding box center [832, 309] width 92 height 38
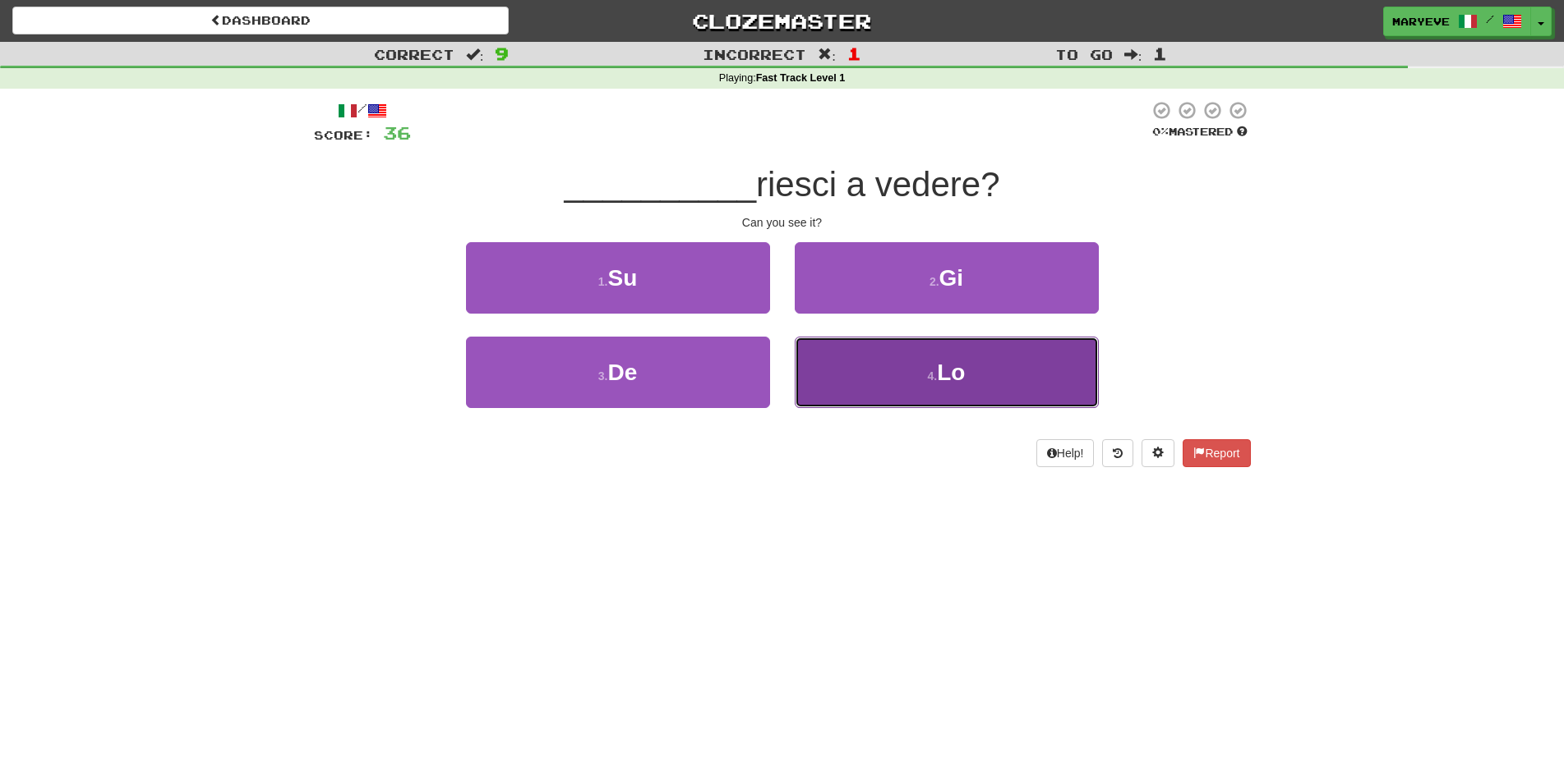
click at [869, 389] on button "4 . Lo" at bounding box center [947, 372] width 304 height 72
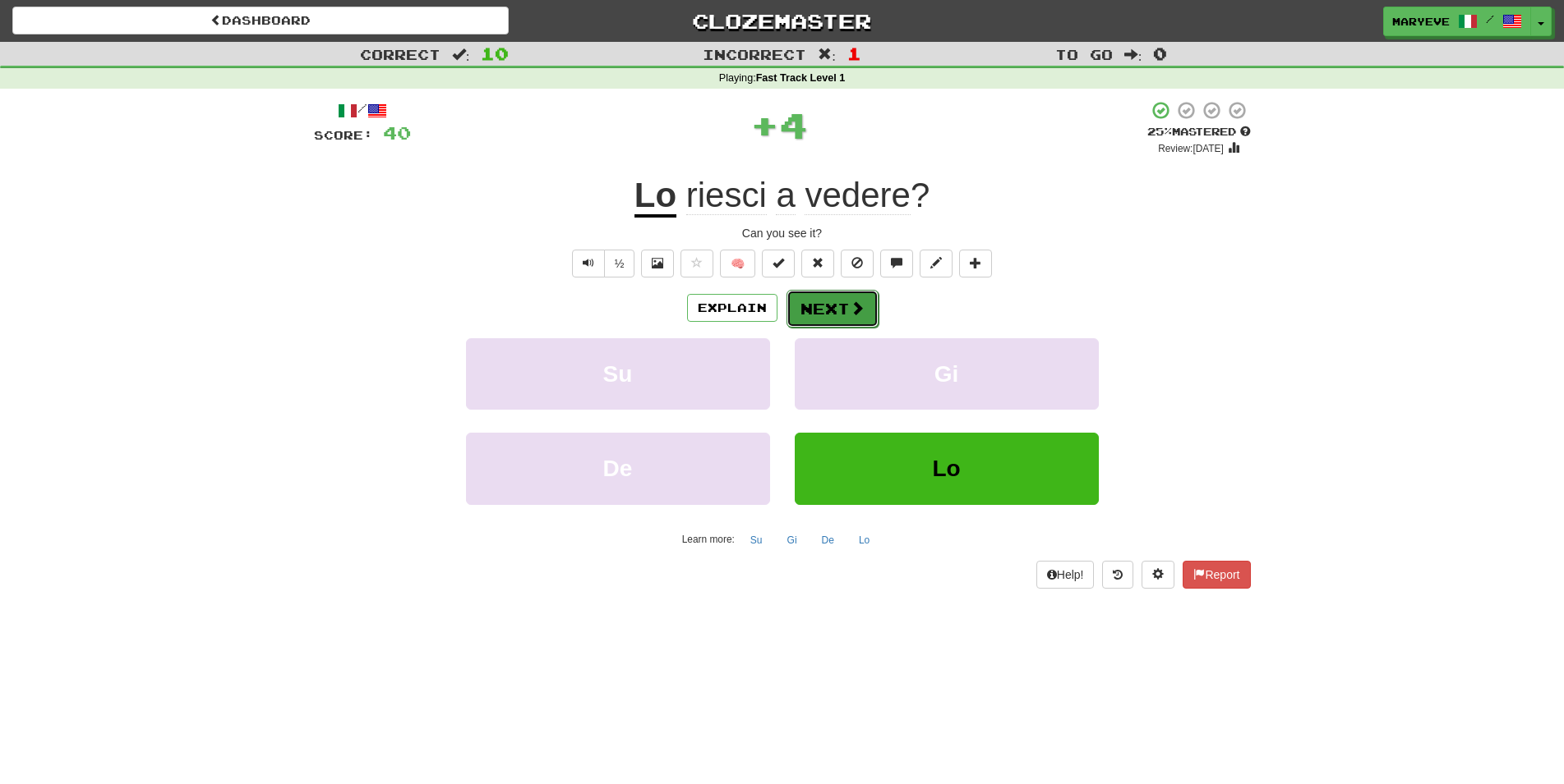
click at [832, 317] on button "Next" at bounding box center [832, 309] width 92 height 38
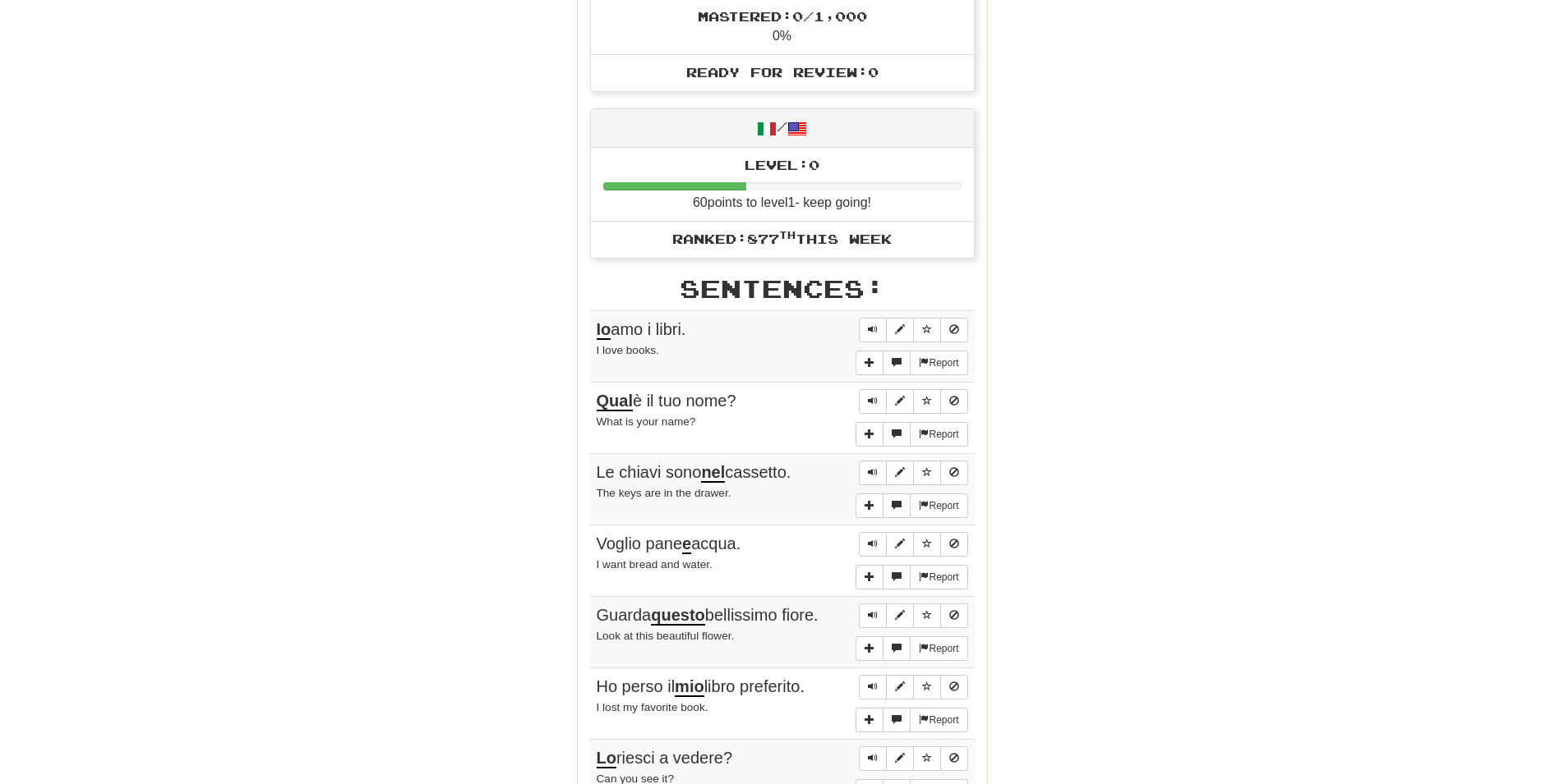
scroll to position [1173, 0]
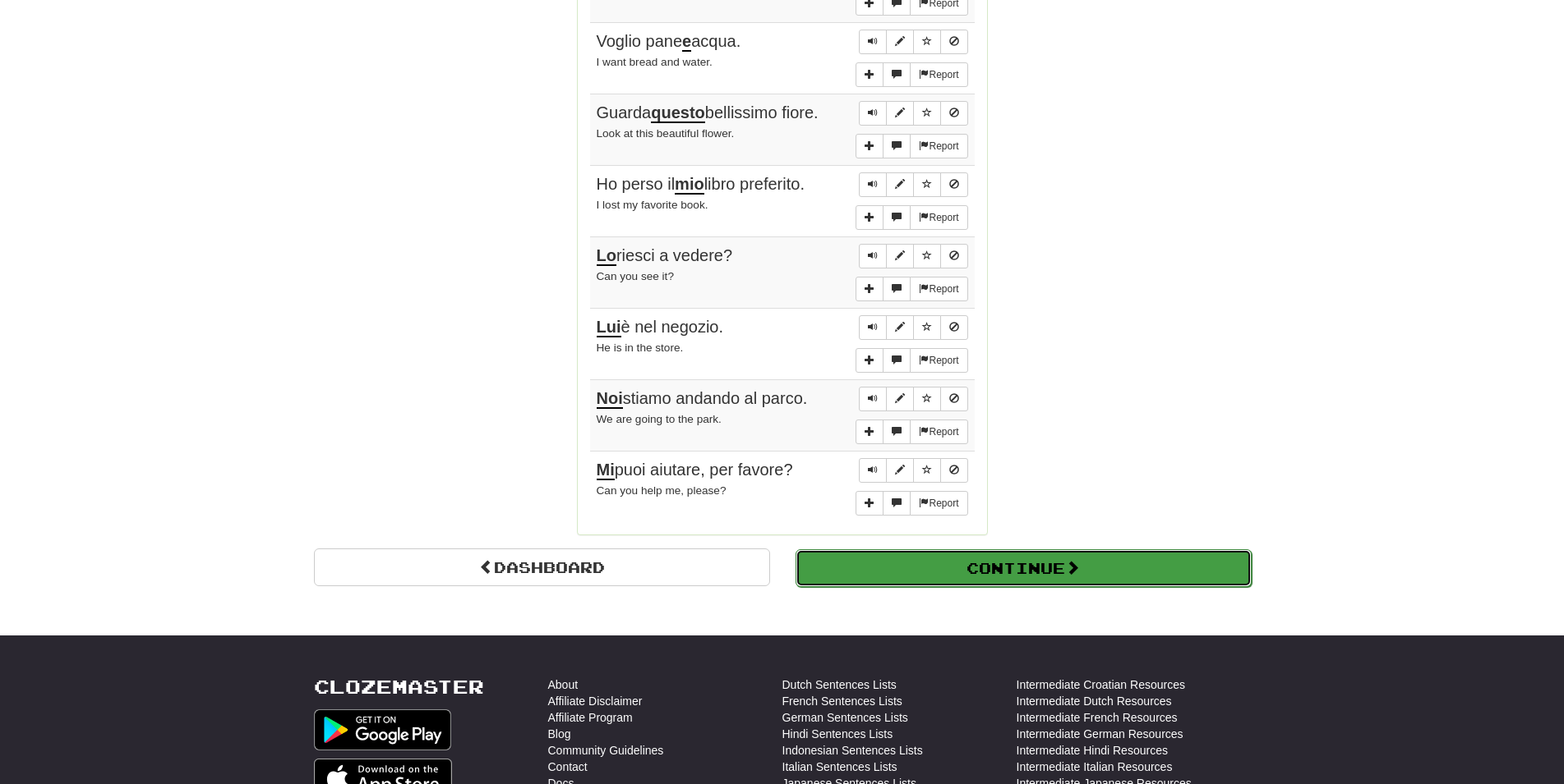
click at [1030, 558] on button "Continue" at bounding box center [1023, 568] width 456 height 38
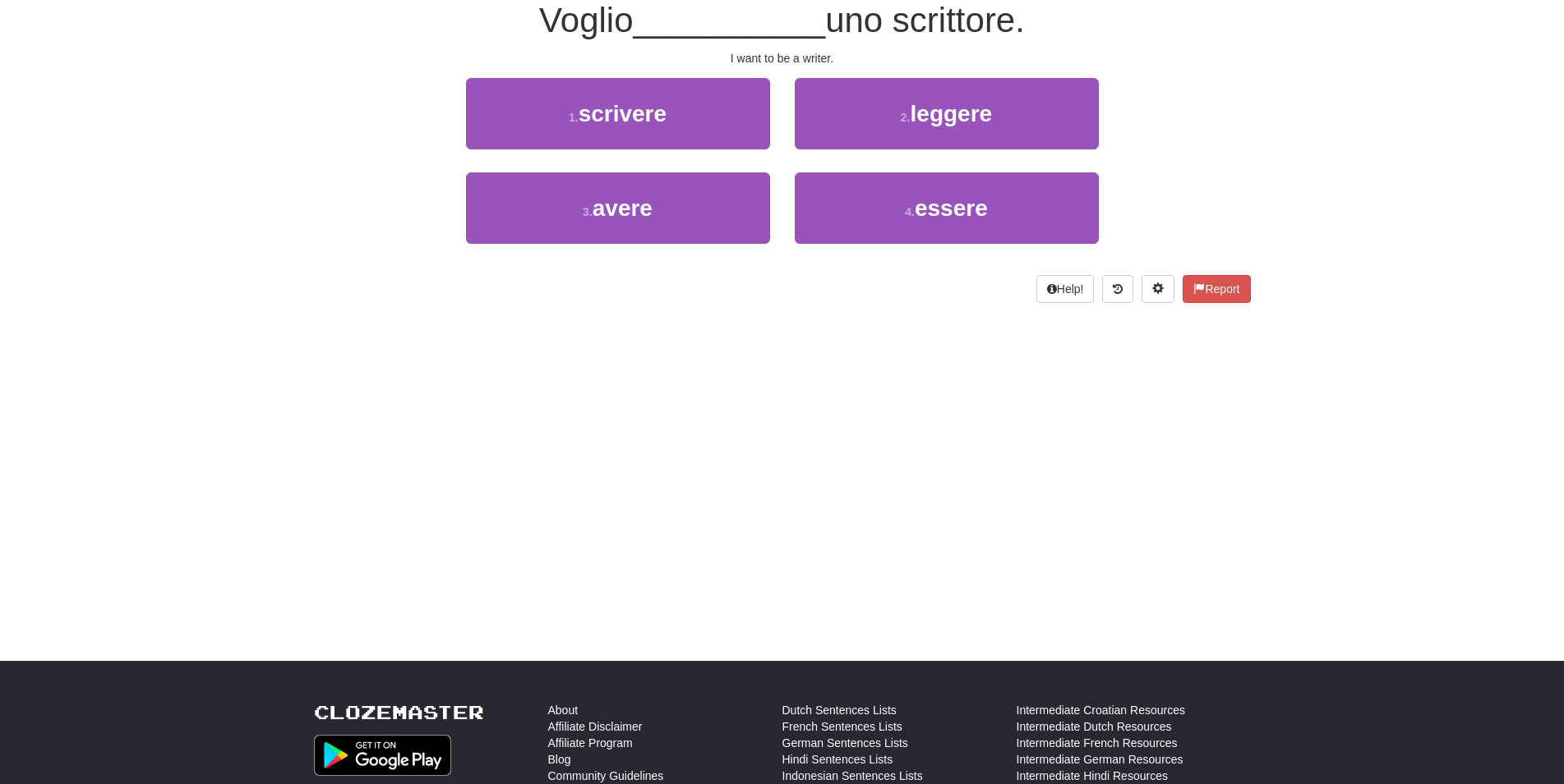
scroll to position [0, 0]
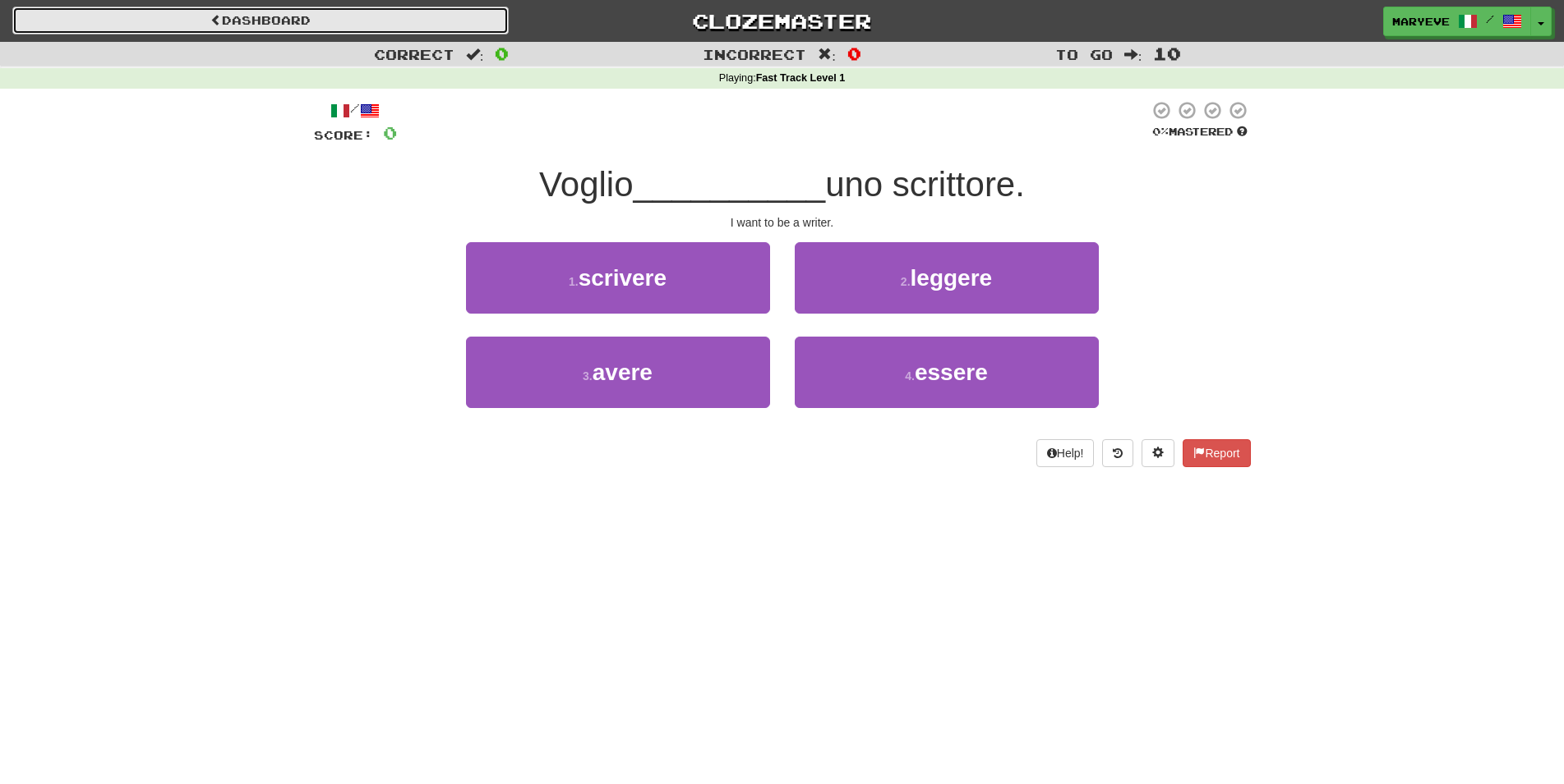
click at [183, 21] on link "Dashboard" at bounding box center [260, 20] width 496 height 28
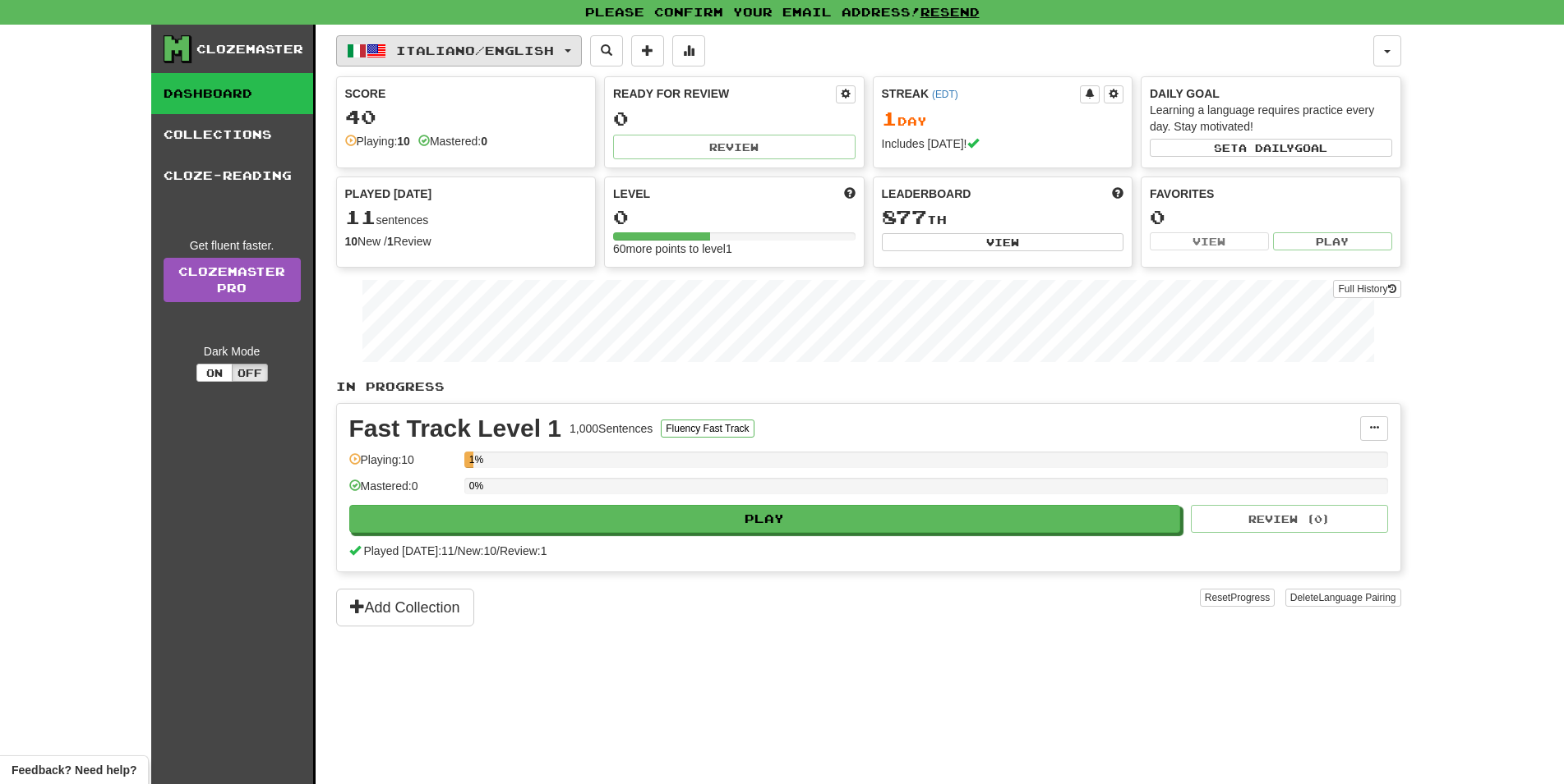
click at [485, 55] on span "Italiano / English" at bounding box center [475, 51] width 158 height 14
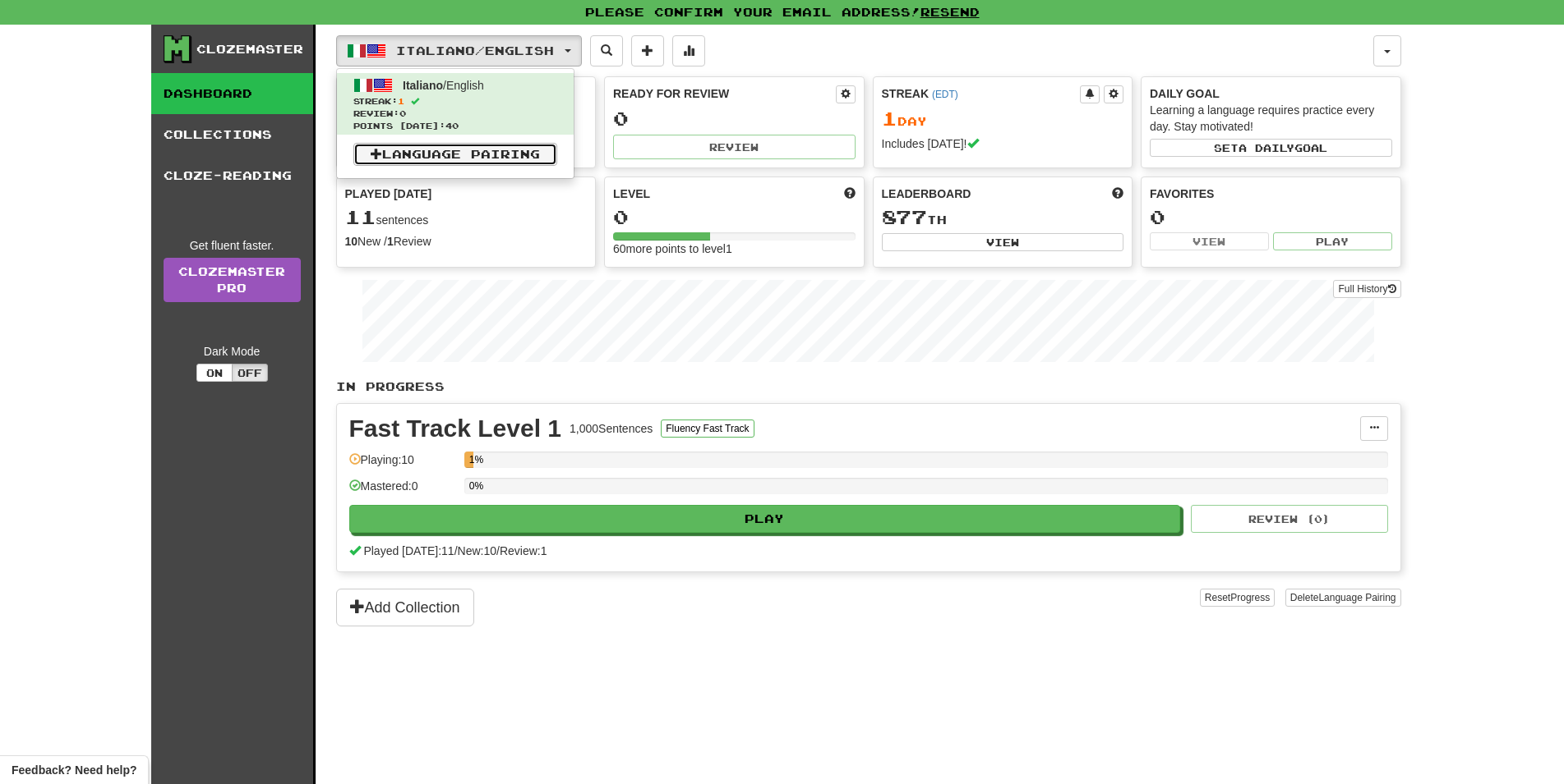
click at [488, 157] on link "Language Pairing" at bounding box center [455, 155] width 204 height 23
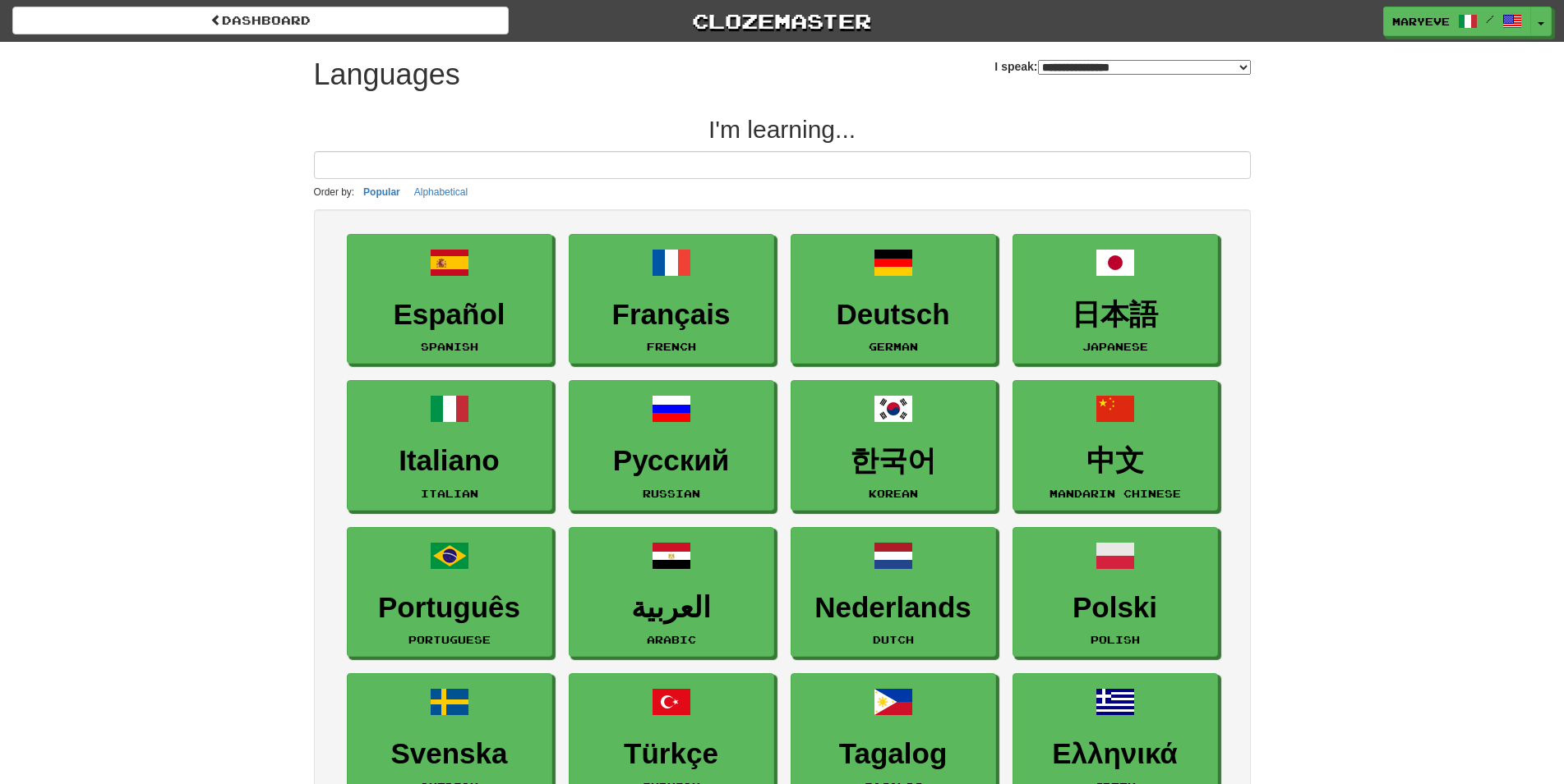
select select "*******"
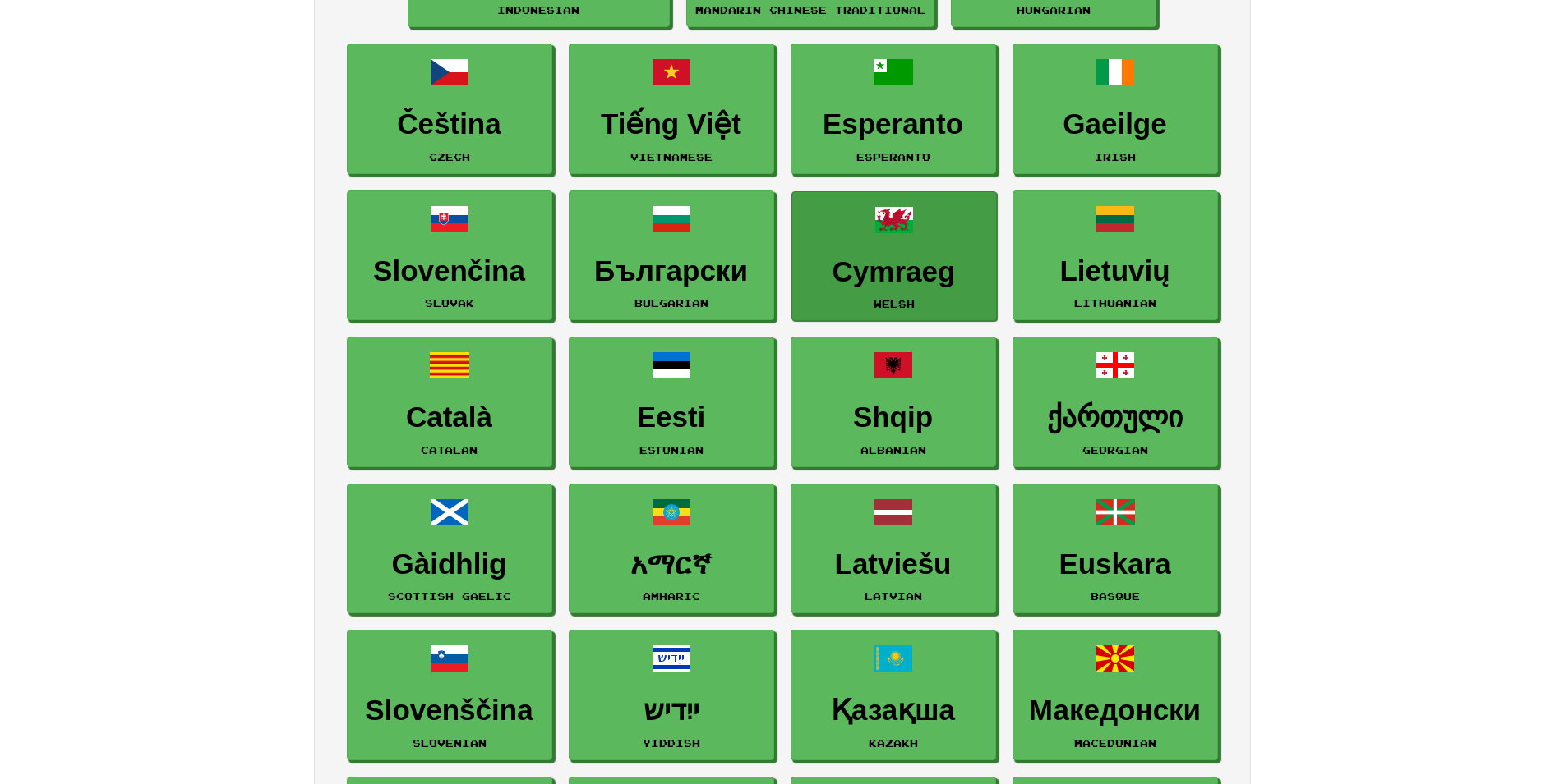
scroll to position [1508, 0]
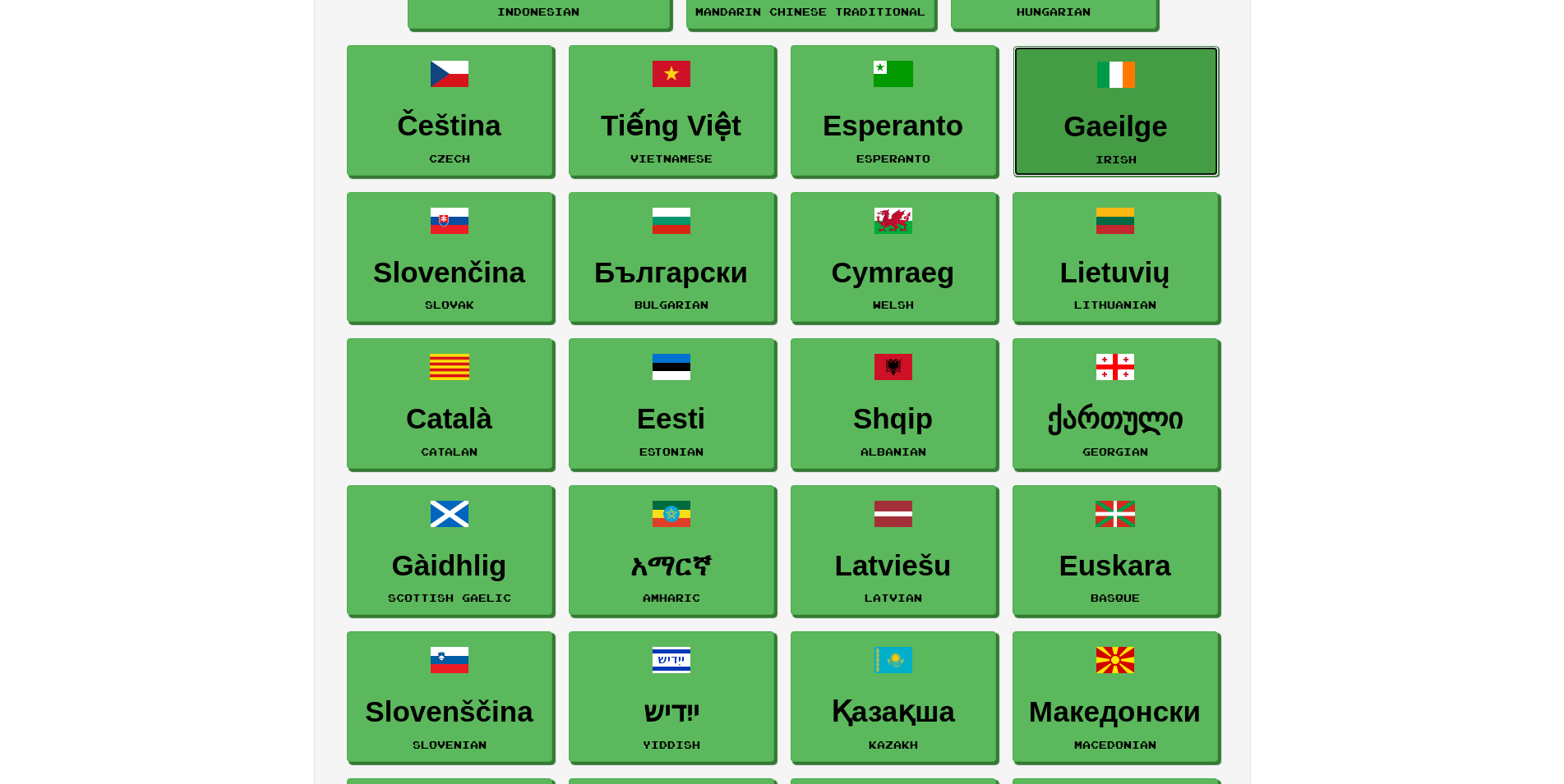
click at [1092, 95] on link "Gaeilge Irish" at bounding box center [1115, 111] width 205 height 131
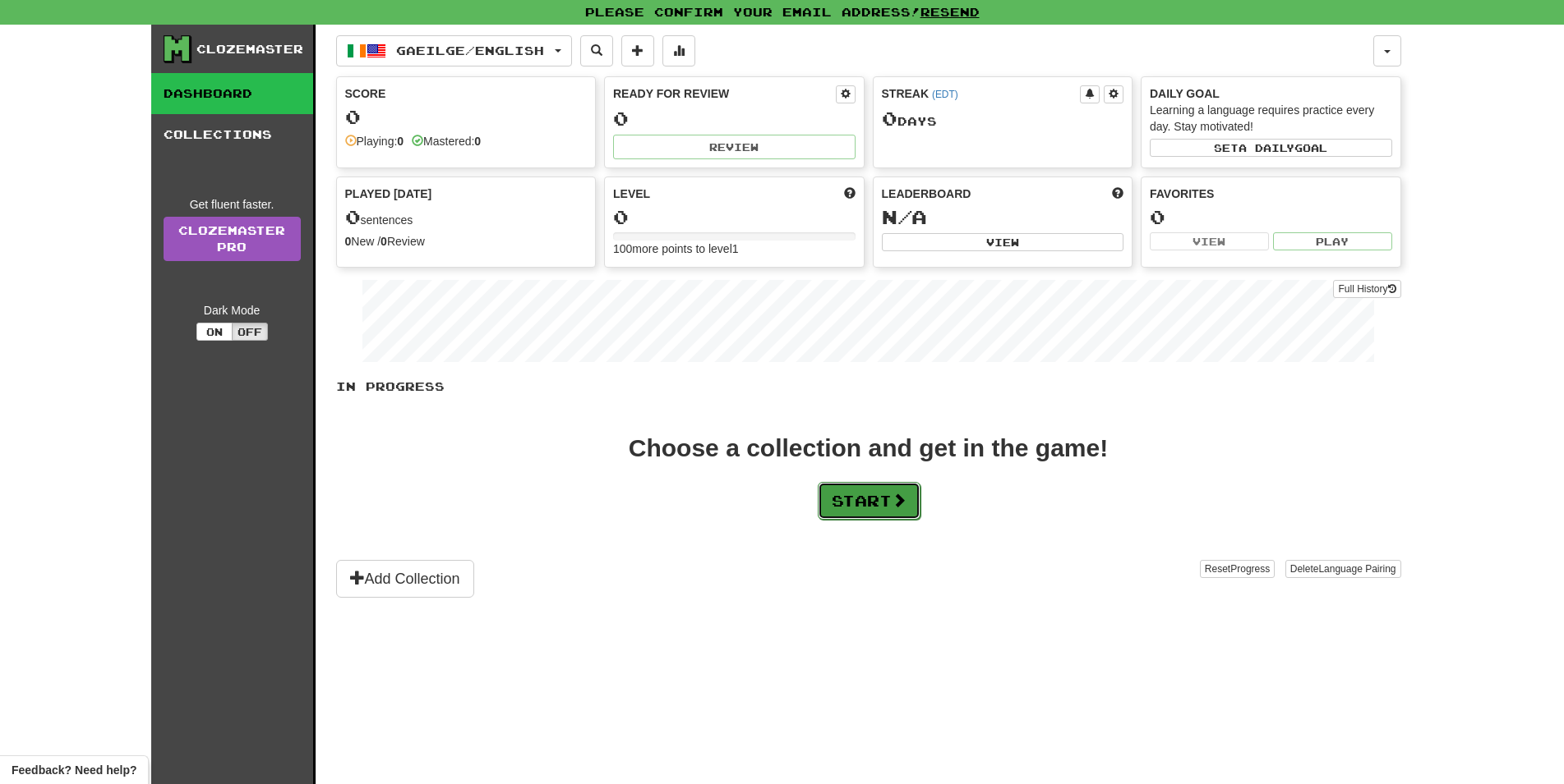
click at [873, 492] on button "Start" at bounding box center [869, 501] width 103 height 38
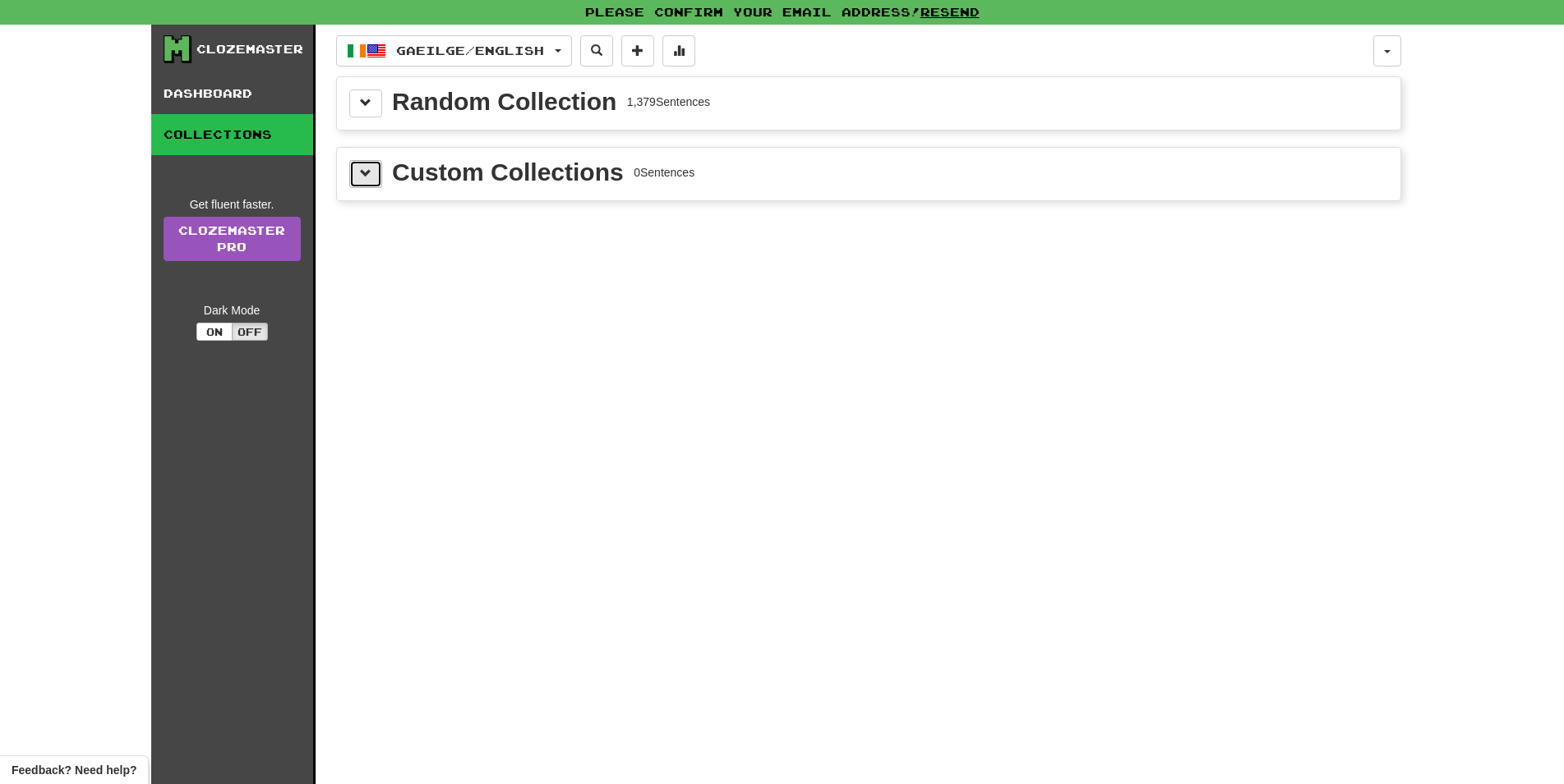
click at [369, 181] on button at bounding box center [366, 174] width 32 height 28
click at [366, 111] on button at bounding box center [366, 103] width 32 height 28
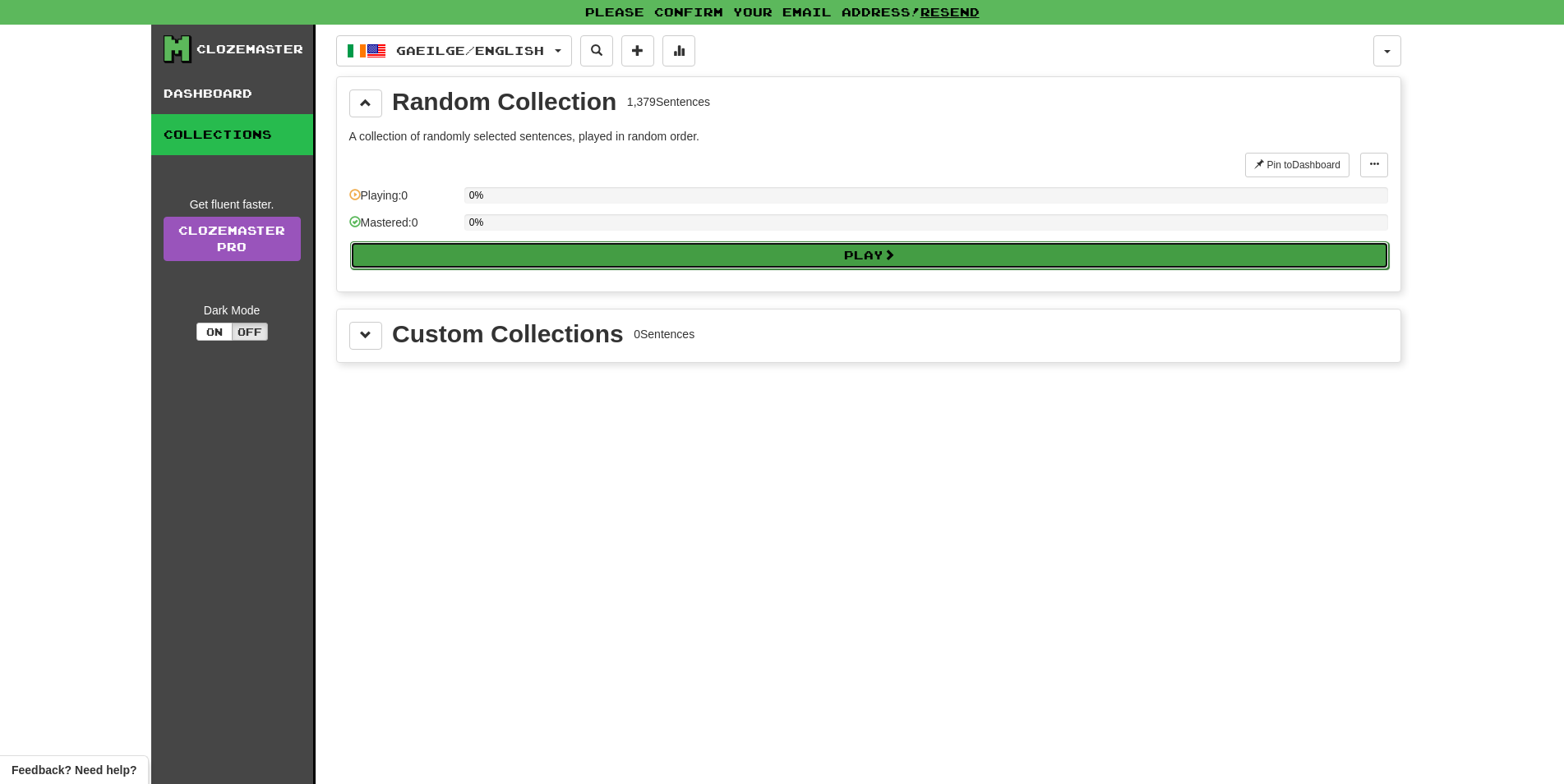
click at [638, 254] on button "Play" at bounding box center [868, 255] width 1039 height 28
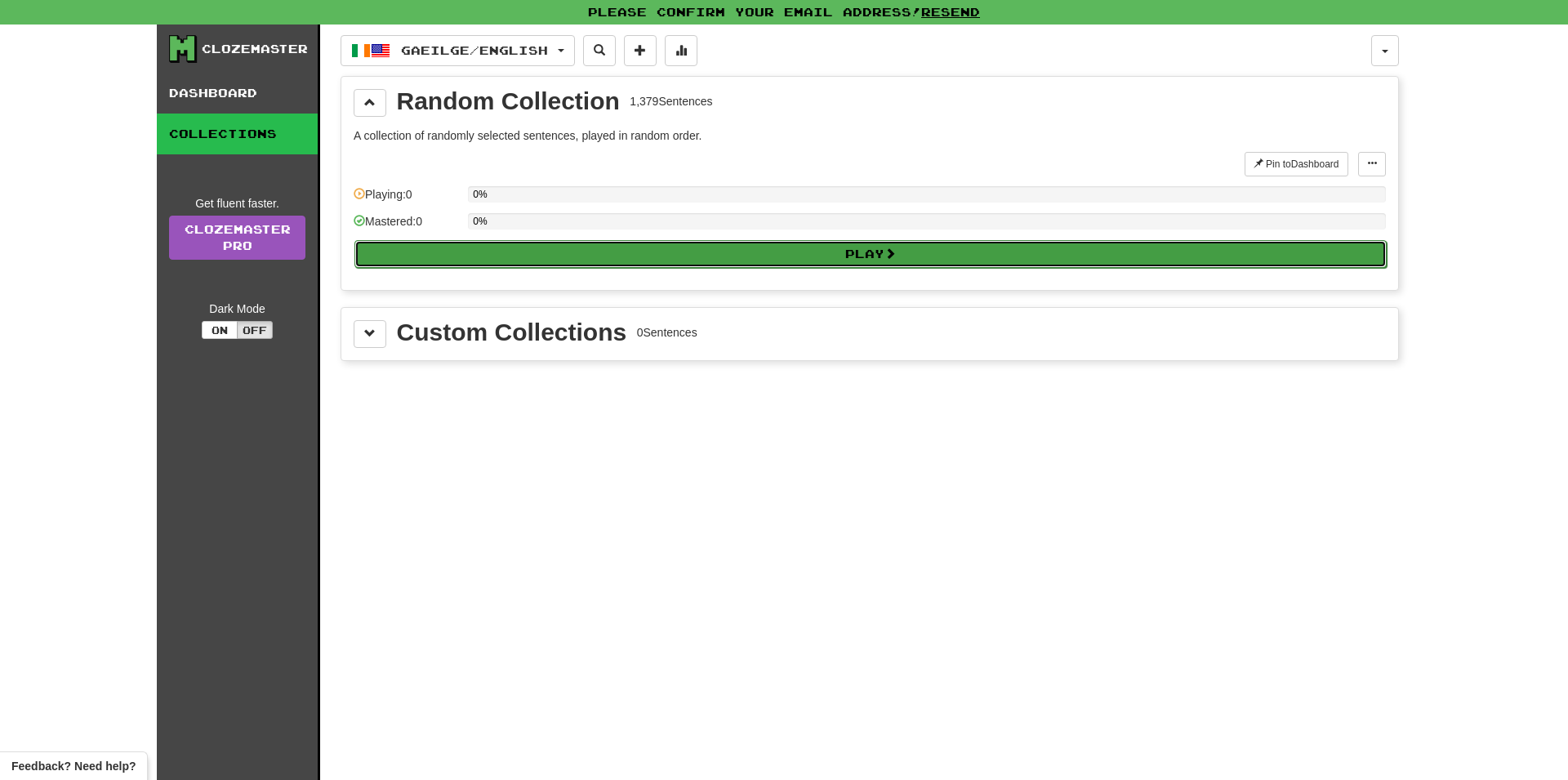
select select "**"
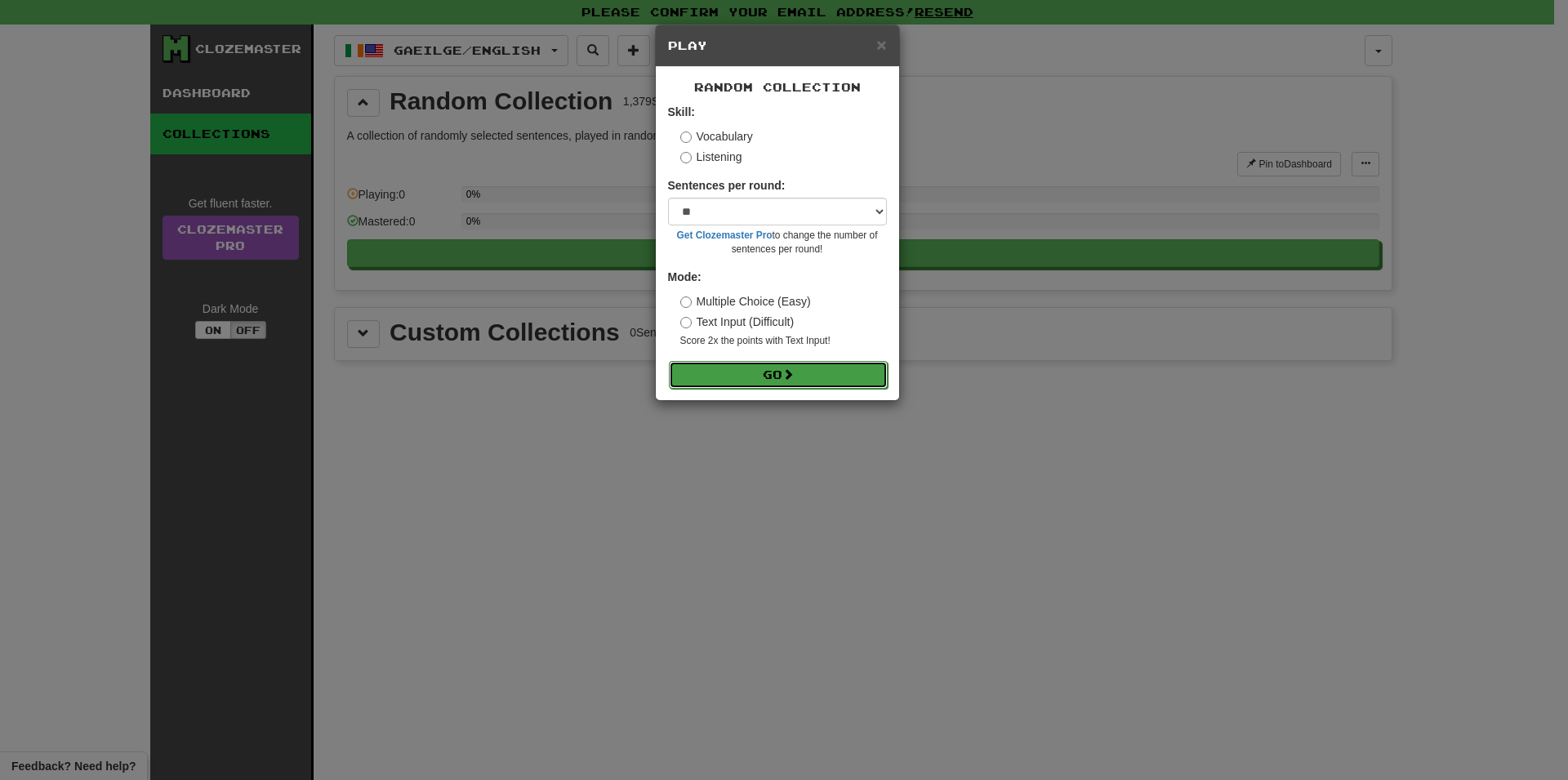
click at [759, 381] on button "Go" at bounding box center [778, 374] width 219 height 28
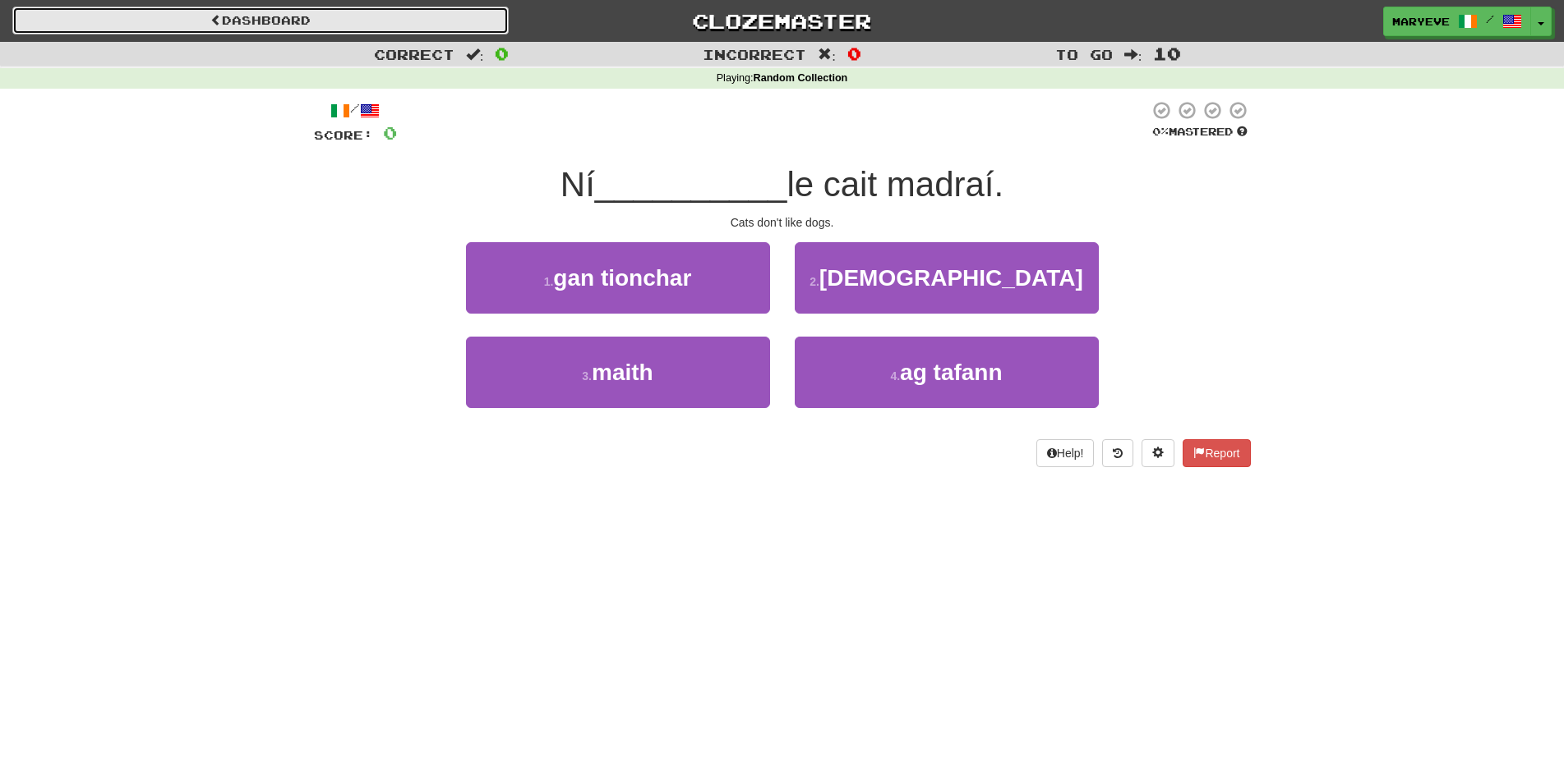
click at [232, 22] on link "Dashboard" at bounding box center [260, 20] width 496 height 28
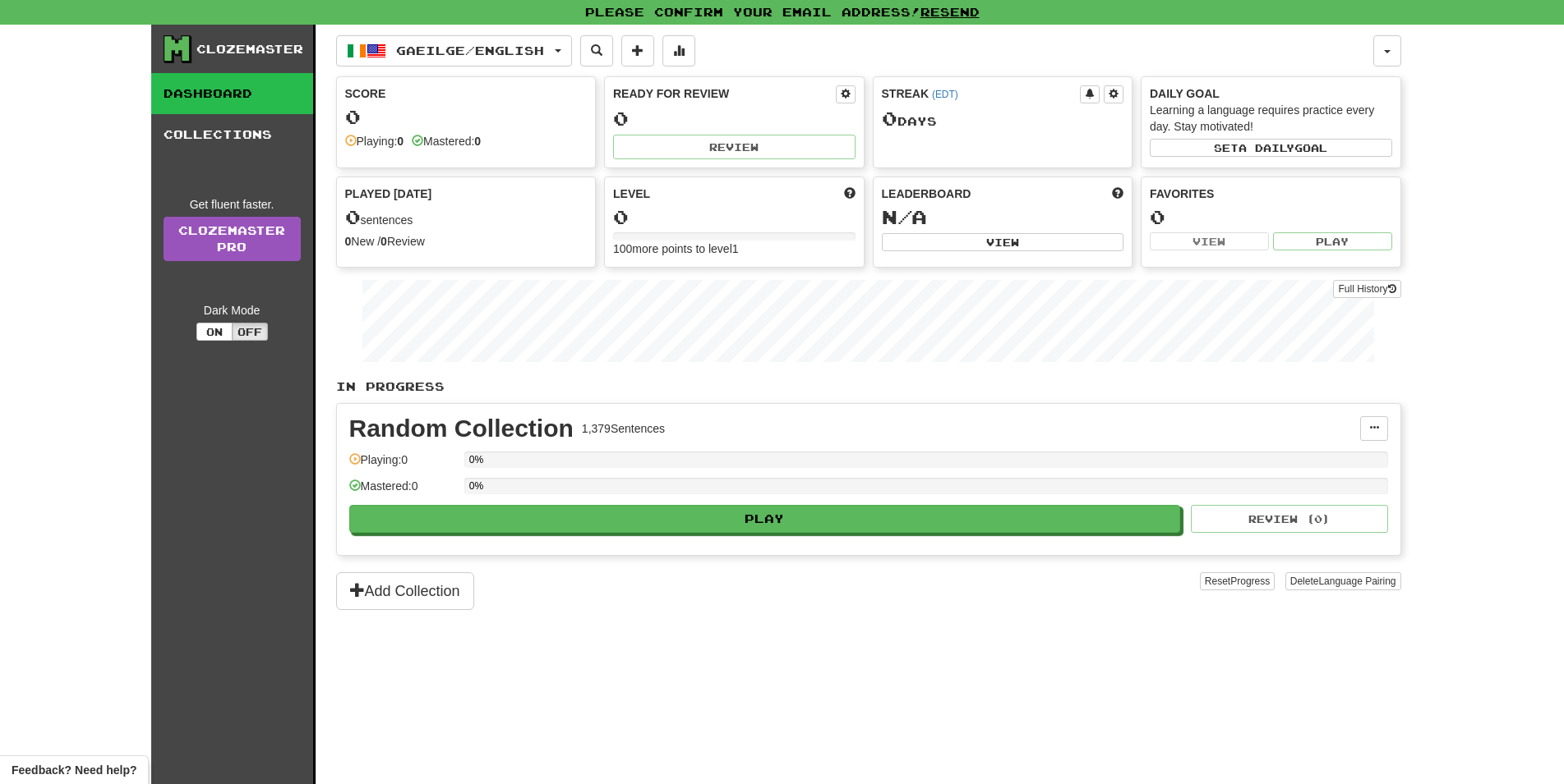
click at [467, 67] on div "Gaeilge / English Gaeilge / English Streak: 0 Review: 0 Points today: 0 Italian…" at bounding box center [868, 425] width 1065 height 801
click at [470, 57] on button "Gaeilge / English" at bounding box center [454, 51] width 236 height 32
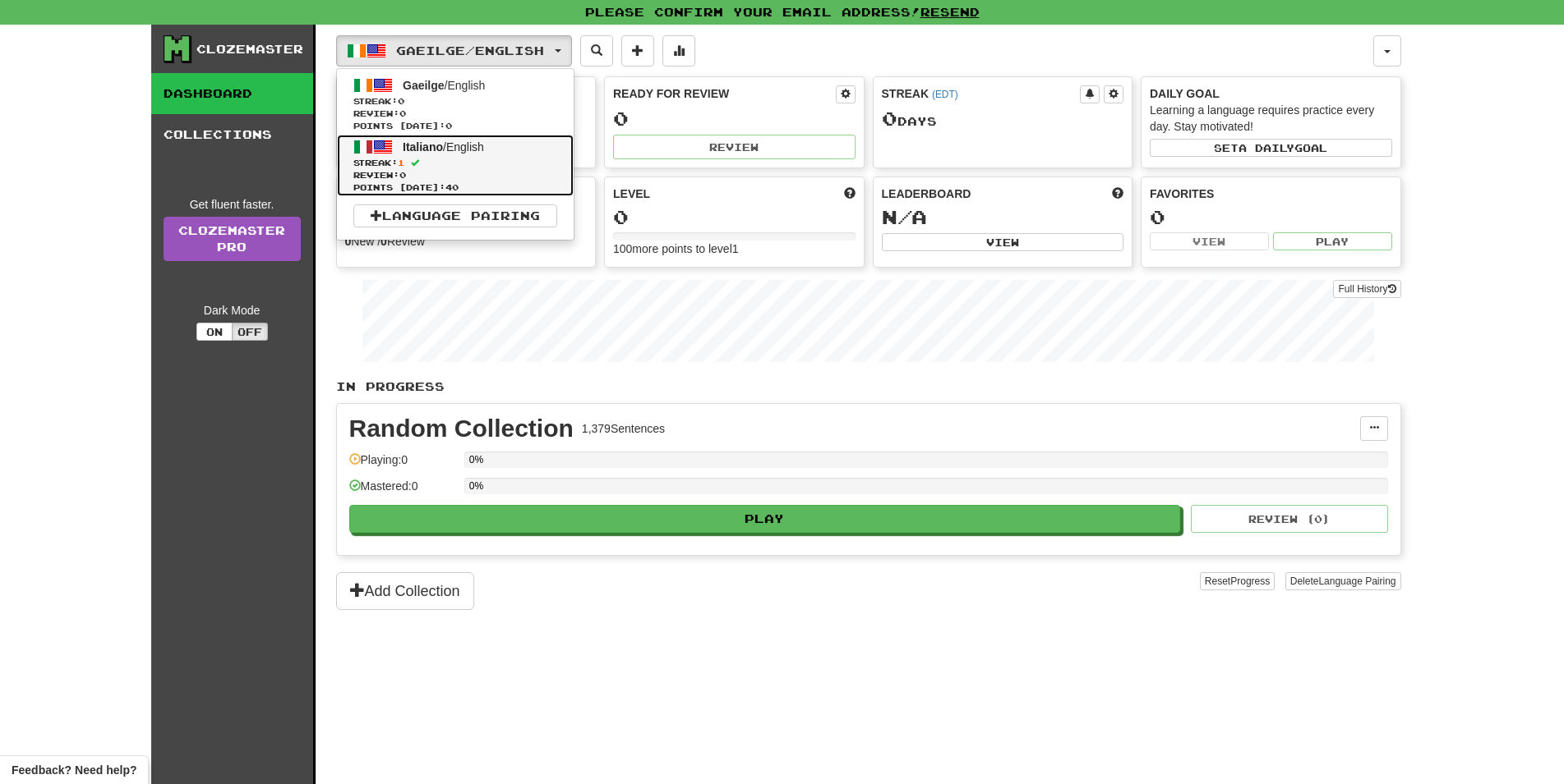
click at [536, 170] on span "Review: 0" at bounding box center [455, 175] width 204 height 12
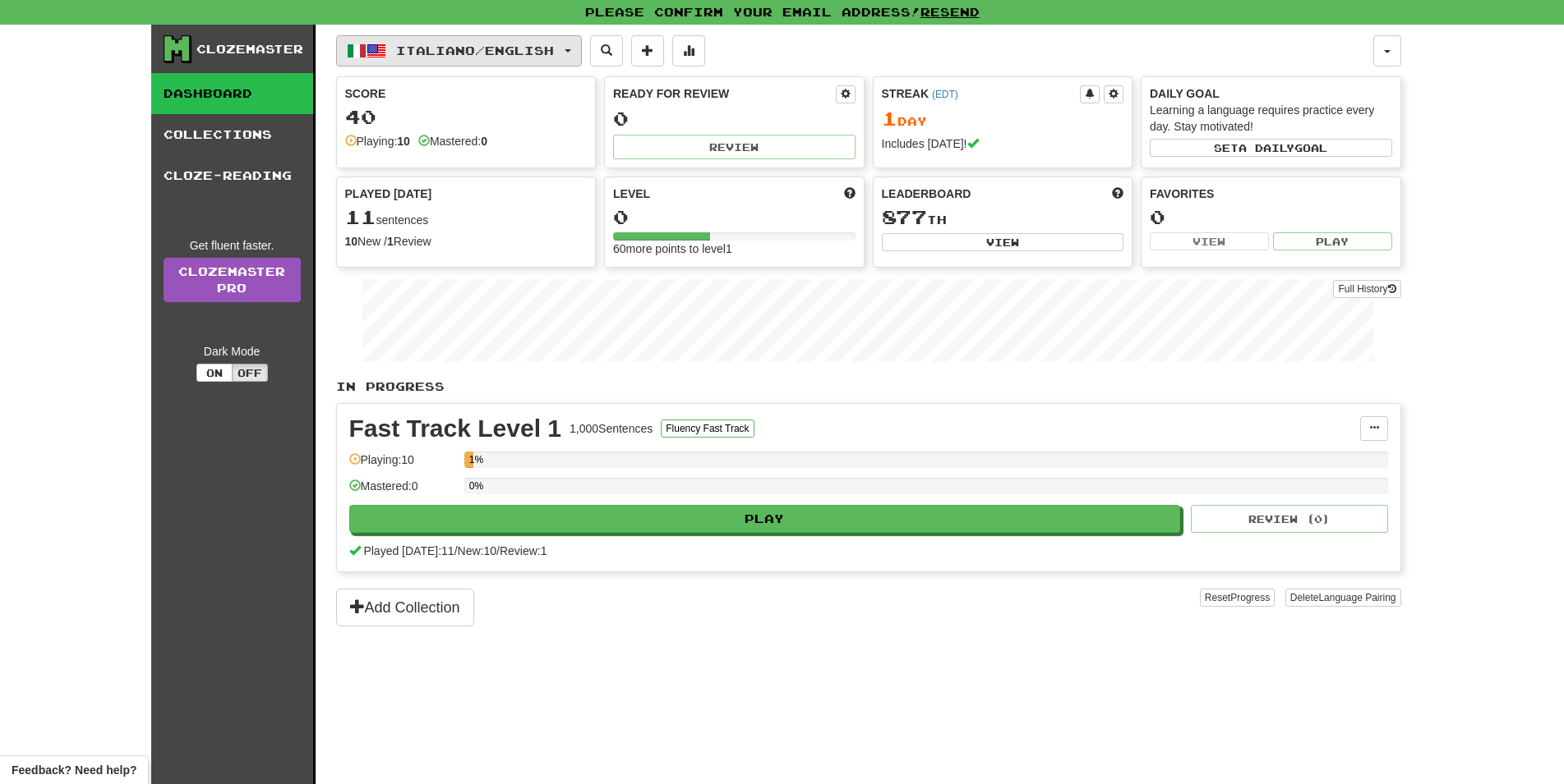
click at [440, 52] on span "Italiano / English" at bounding box center [475, 51] width 158 height 14
